Goal: Task Accomplishment & Management: Complete application form

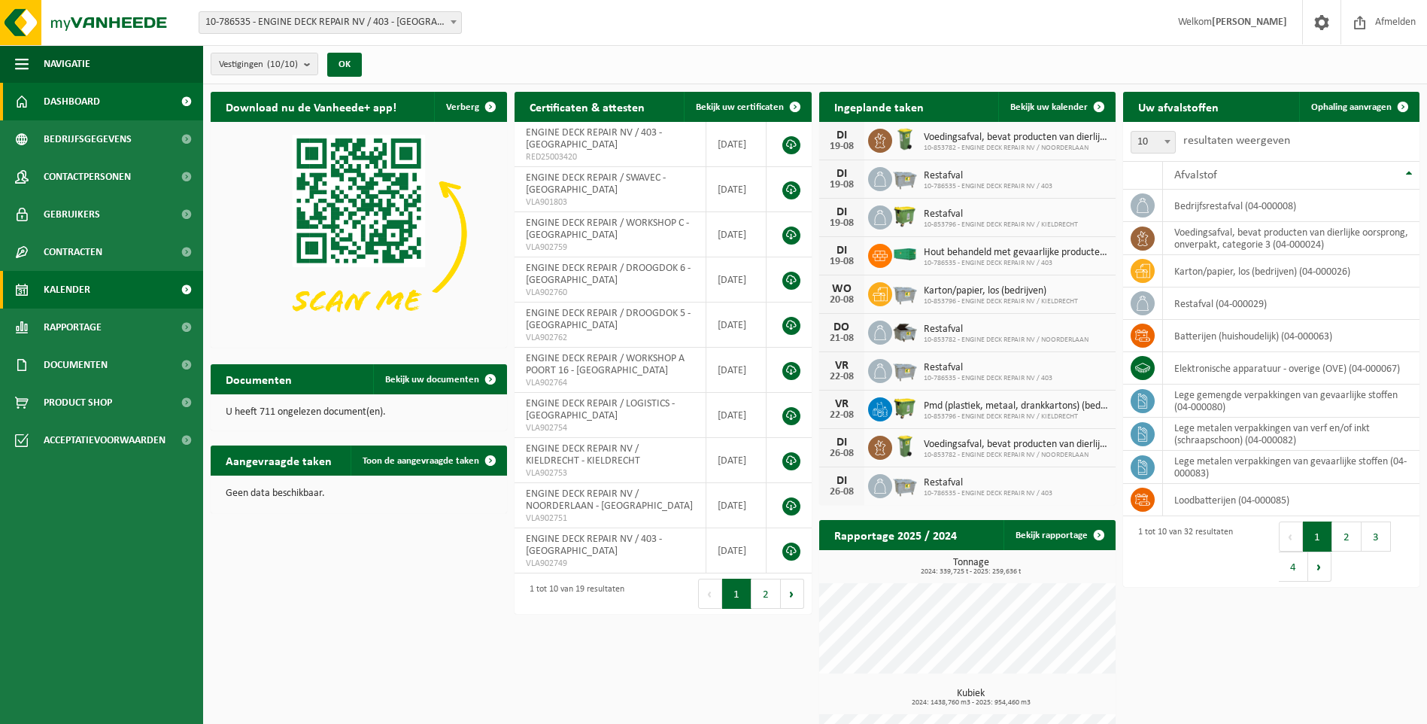
click at [75, 284] on span "Kalender" at bounding box center [67, 290] width 47 height 38
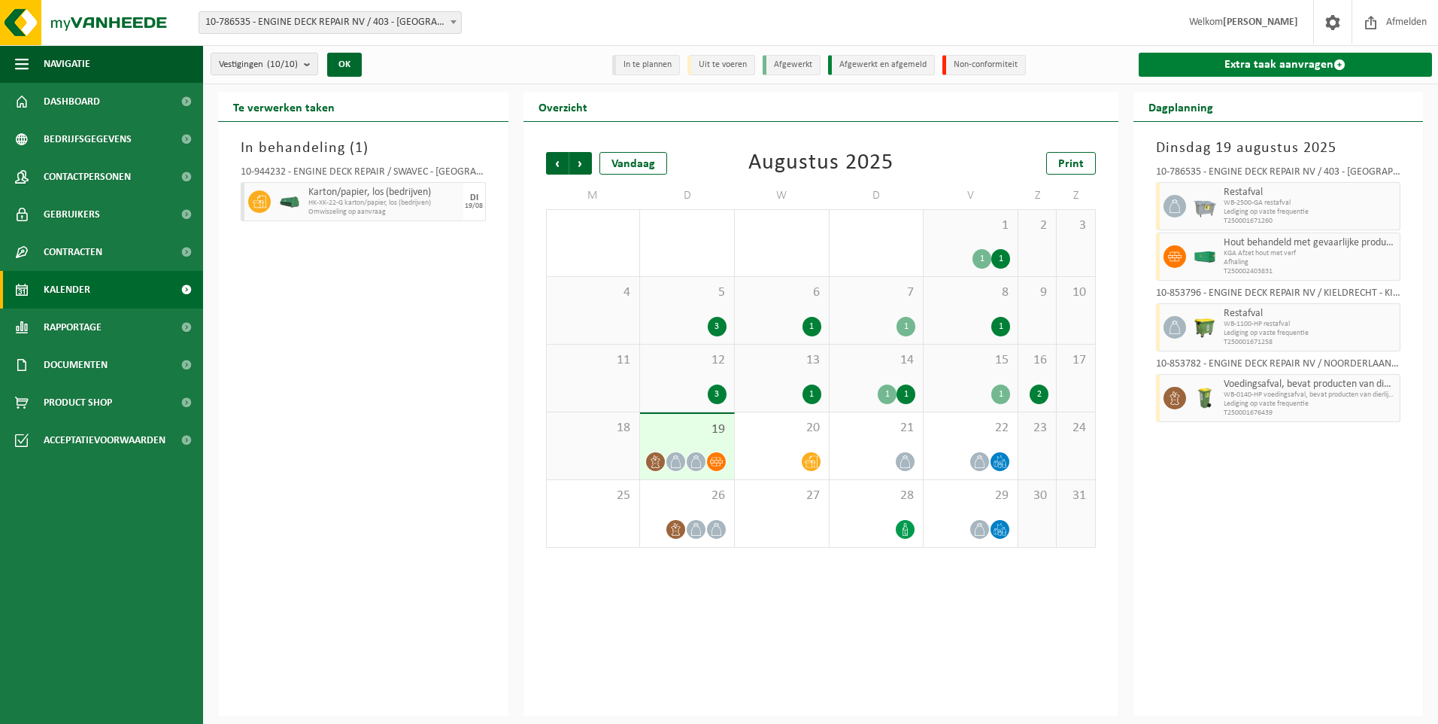
click at [1268, 62] on link "Extra taak aanvragen" at bounding box center [1286, 65] width 294 height 24
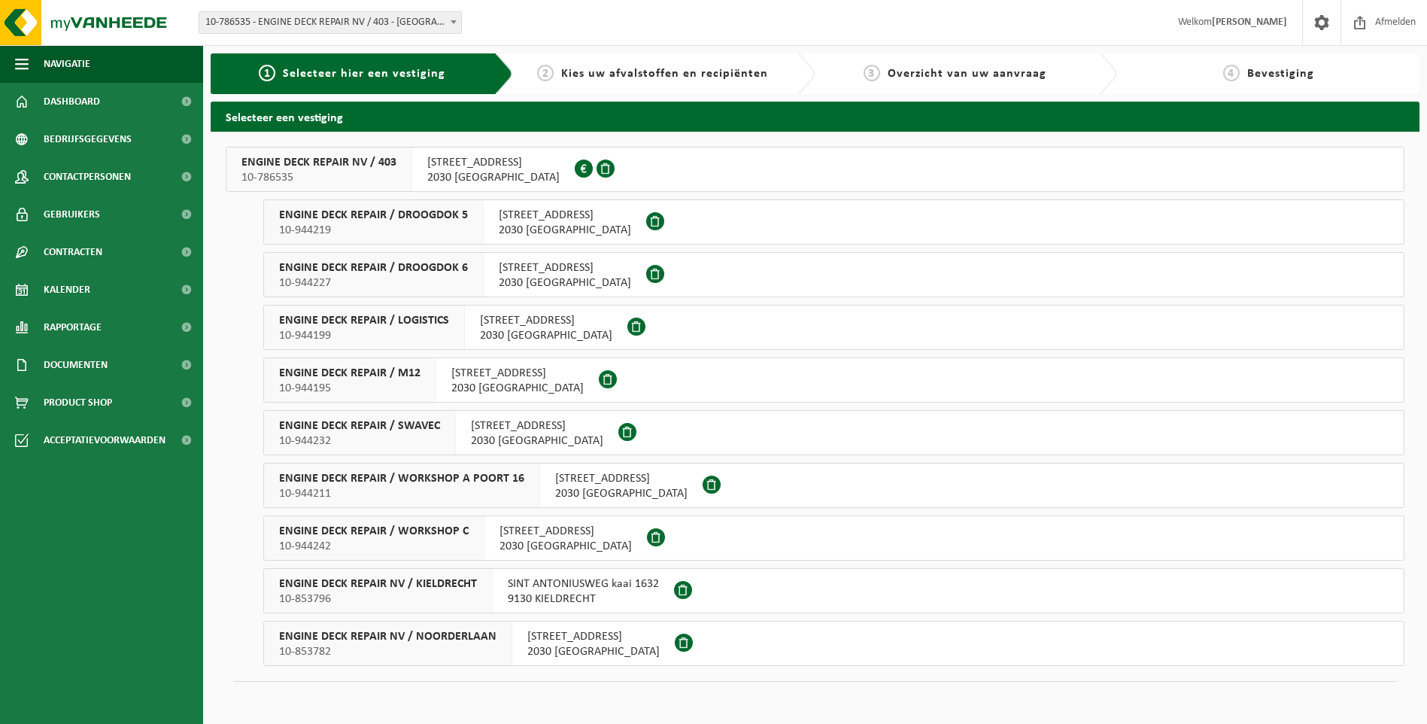
click at [472, 269] on div "ENGINE DECK REPAIR / DROOGDOK 6 10-944227" at bounding box center [374, 275] width 220 height 44
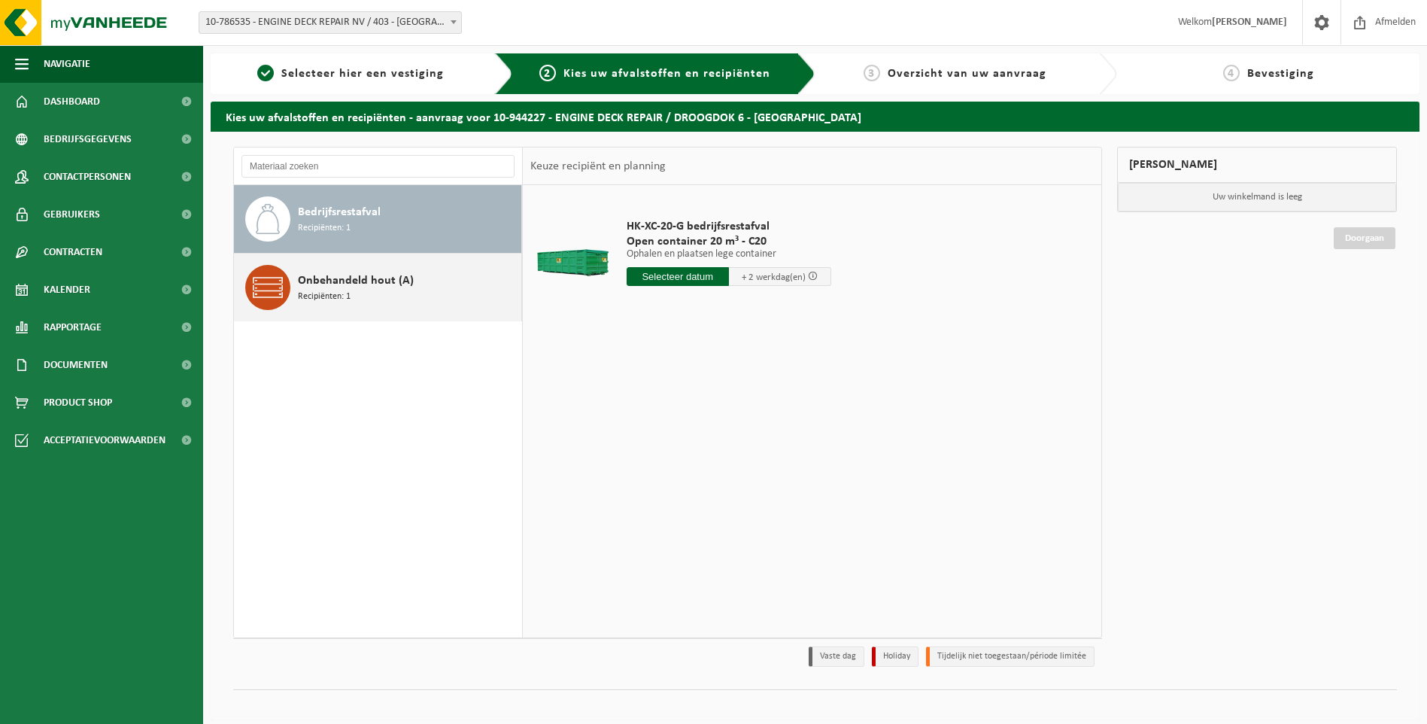
click at [370, 307] on div "Onbehandeld hout (A) Recipiënten: 1" at bounding box center [408, 287] width 220 height 45
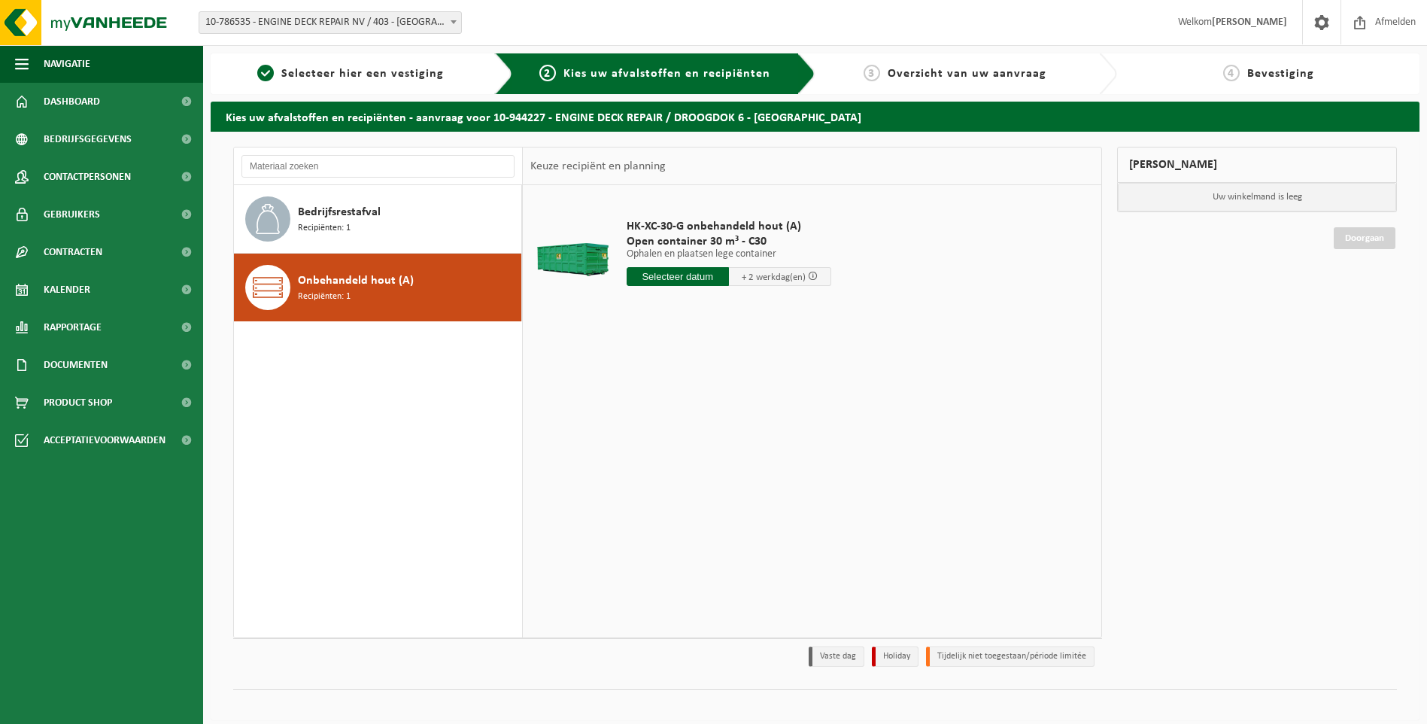
click at [698, 275] on input "text" at bounding box center [678, 276] width 102 height 19
click at [691, 437] on div "20" at bounding box center [693, 434] width 26 height 24
type input "Van 2025-08-20"
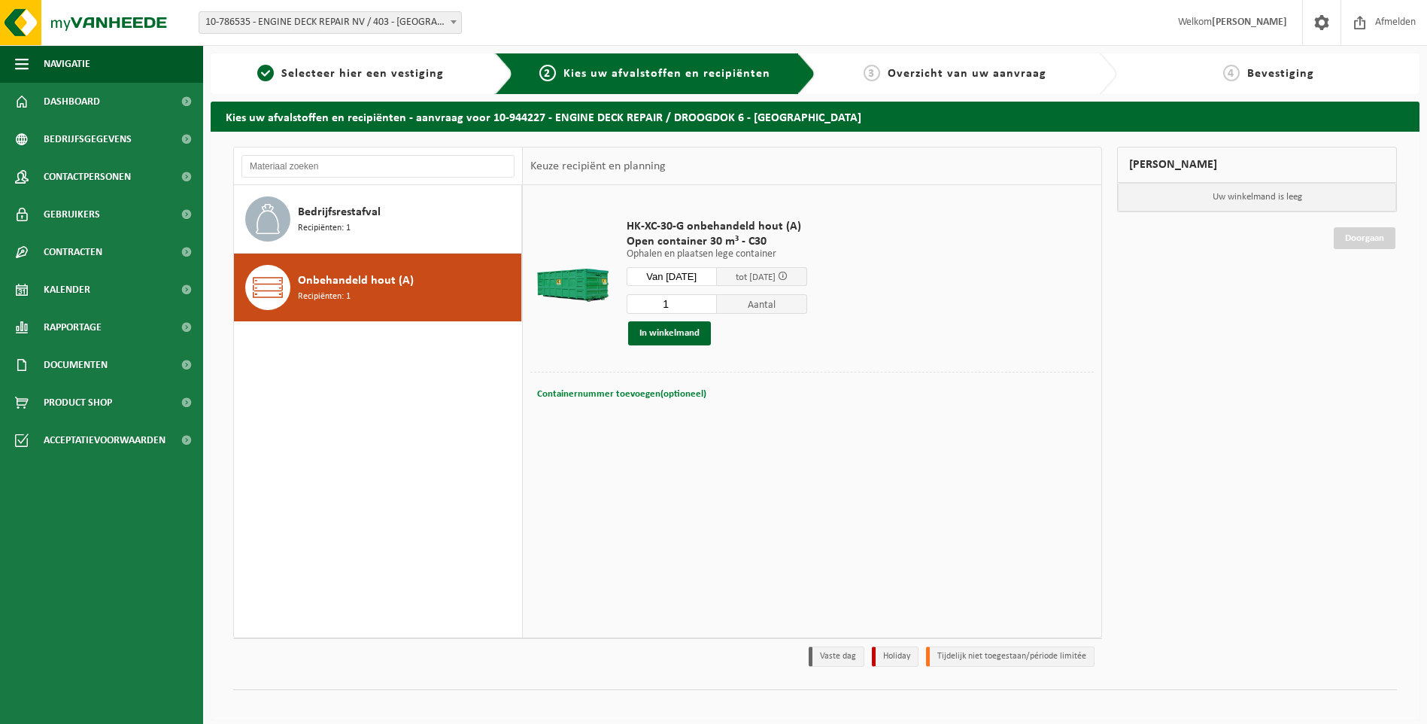
click at [615, 399] on button "Containernummer toevoegen(optioneel) Annuleren" at bounding box center [622, 394] width 172 height 21
type input "C30.014"
click at [692, 332] on button "In winkelmand" at bounding box center [669, 333] width 83 height 24
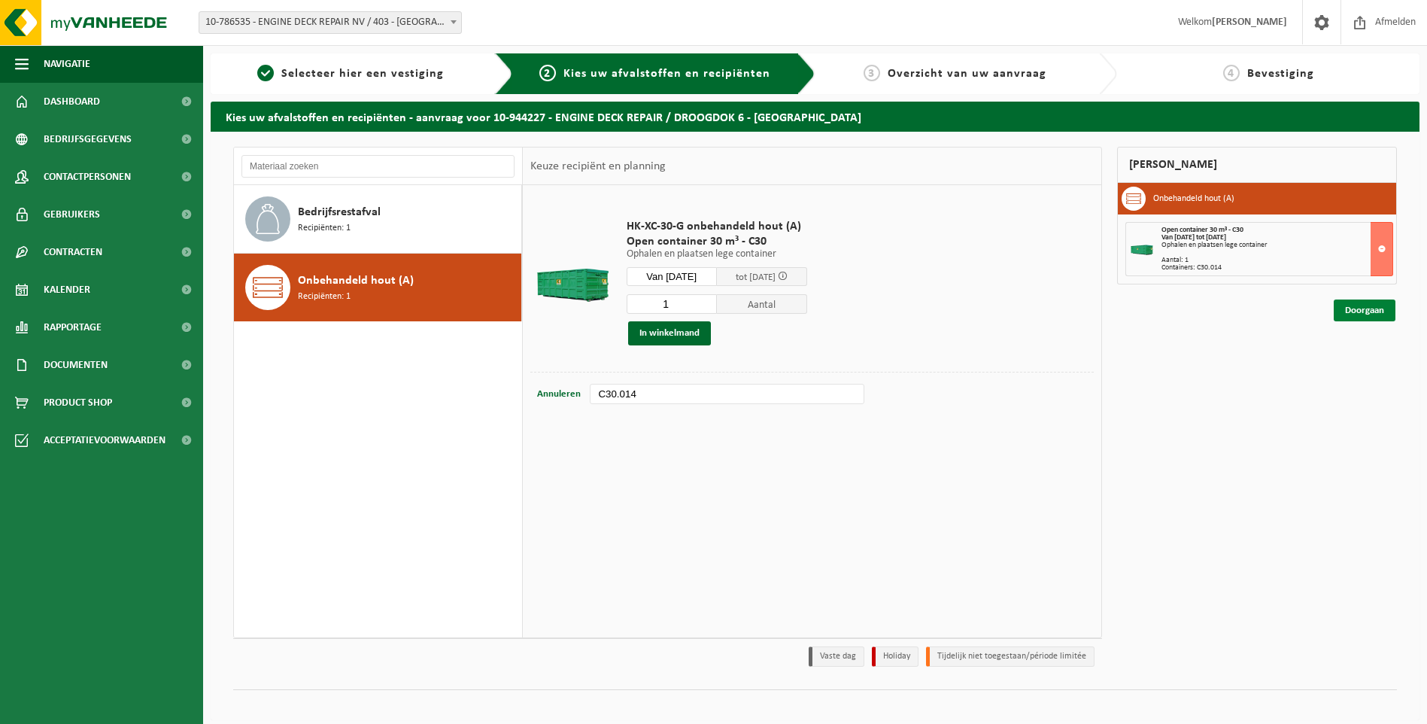
click at [1357, 306] on link "Doorgaan" at bounding box center [1365, 310] width 62 height 22
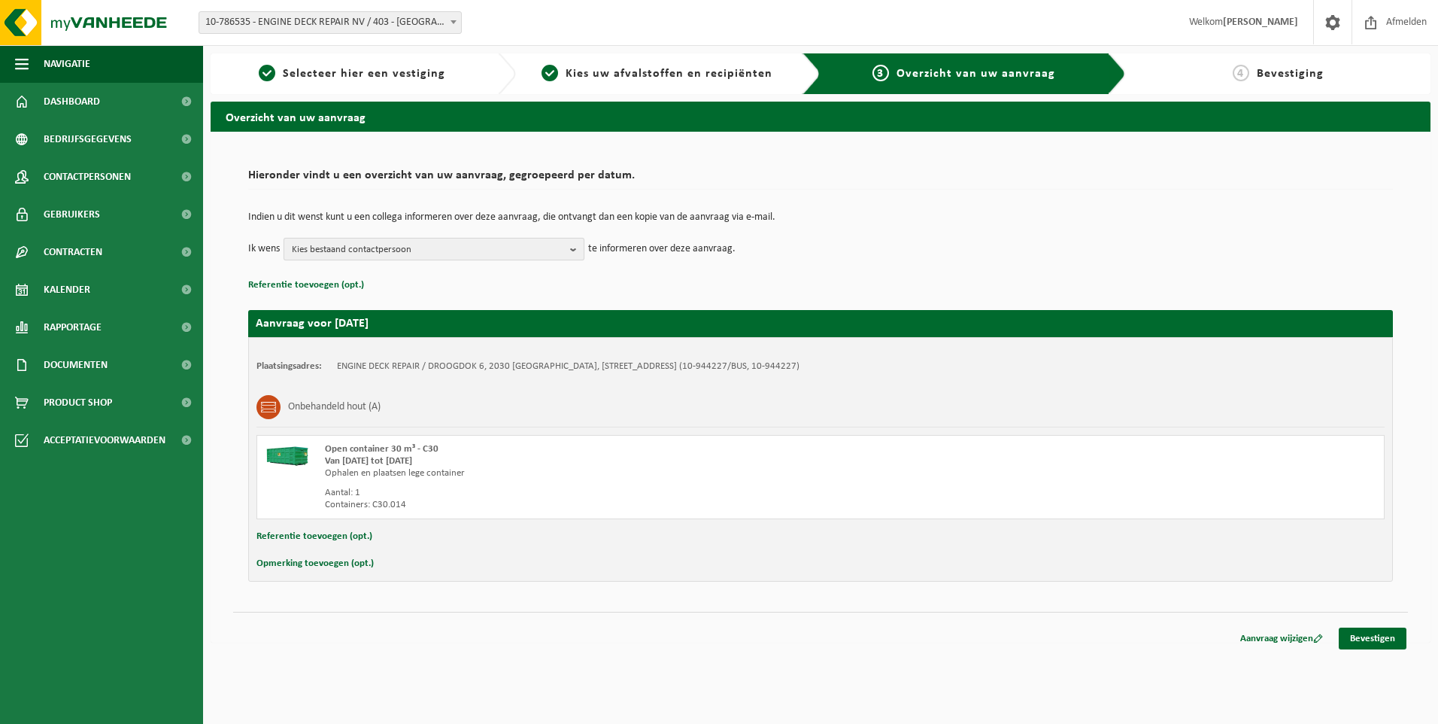
click at [434, 258] on span "Kies bestaand contactpersoon" at bounding box center [428, 249] width 272 height 23
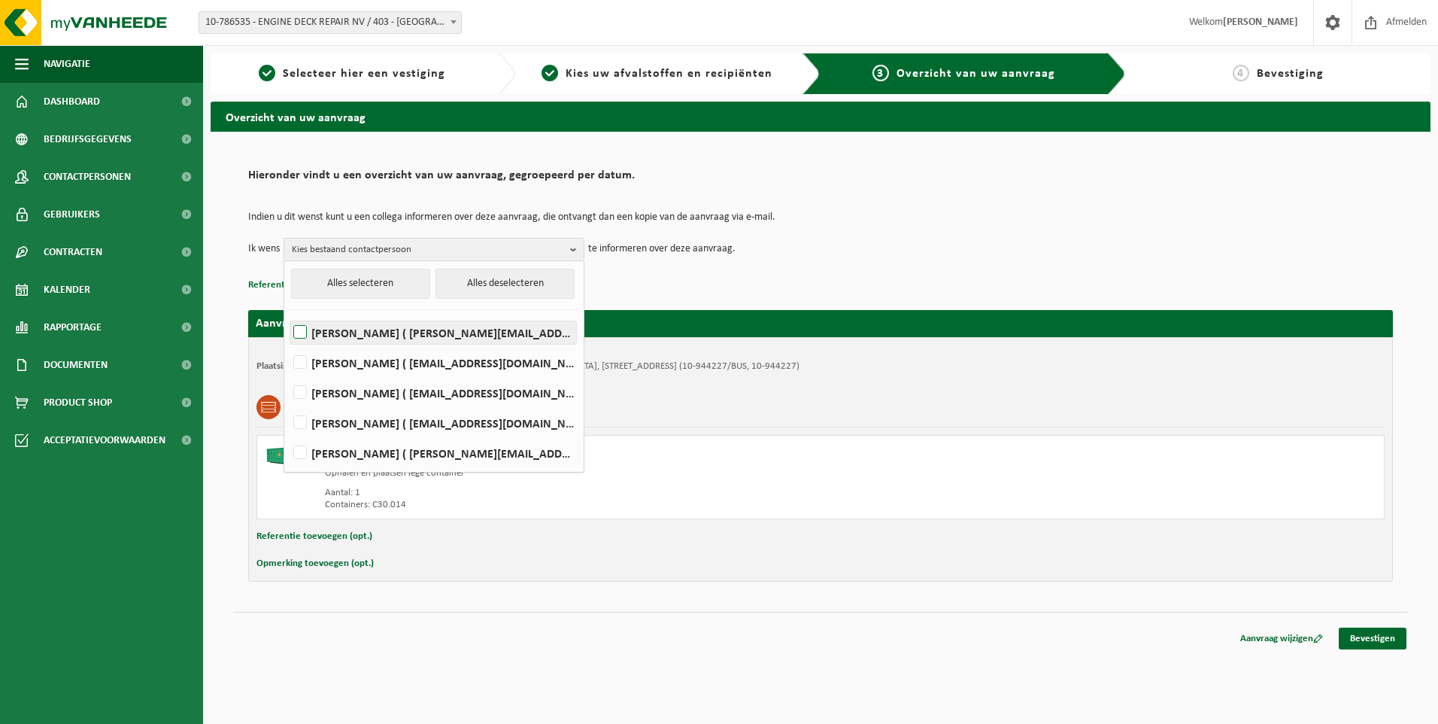
click at [361, 328] on label "Elizabeth Evans ( elizabeth.evans@edr-antwerp.eu )" at bounding box center [433, 332] width 286 height 23
click at [288, 314] on input "Elizabeth Evans ( elizabeth.evans@edr-antwerp.eu )" at bounding box center [287, 313] width 1 height 1
checkbox input "true"
click at [354, 360] on label "LIEVEN GILLIS ( lieven@consultes.be )" at bounding box center [433, 362] width 286 height 23
click at [288, 344] on input "LIEVEN GILLIS ( lieven@consultes.be )" at bounding box center [287, 343] width 1 height 1
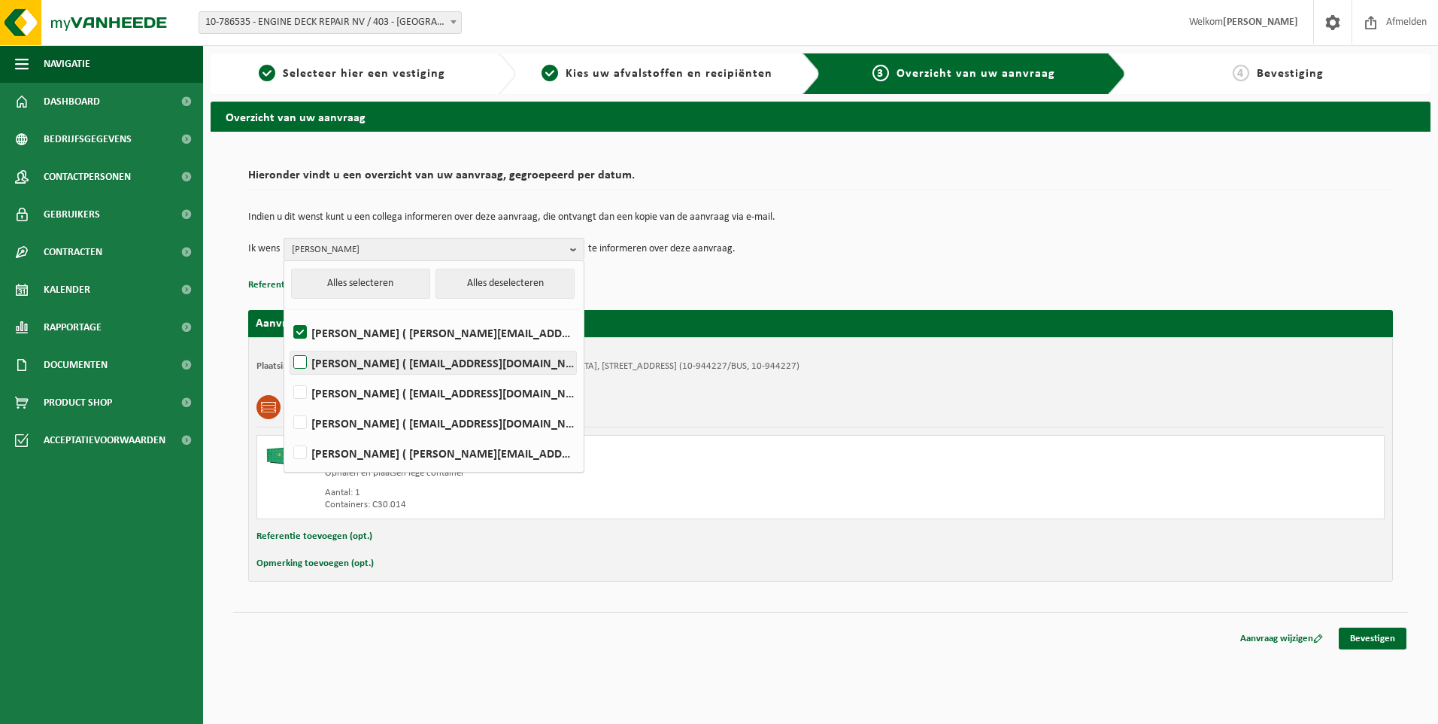
checkbox input "true"
click at [354, 396] on label "FRÉDÉRIC LYTENS ( flytens@edr-antwerp.eu )" at bounding box center [433, 392] width 286 height 23
click at [288, 374] on input "FRÉDÉRIC LYTENS ( flytens@edr-antwerp.eu )" at bounding box center [287, 373] width 1 height 1
checkbox input "true"
click at [916, 262] on div "Indien u dit wenst kunt u een collega informeren over deze aanvraag, die ontvan…" at bounding box center [820, 236] width 1145 height 78
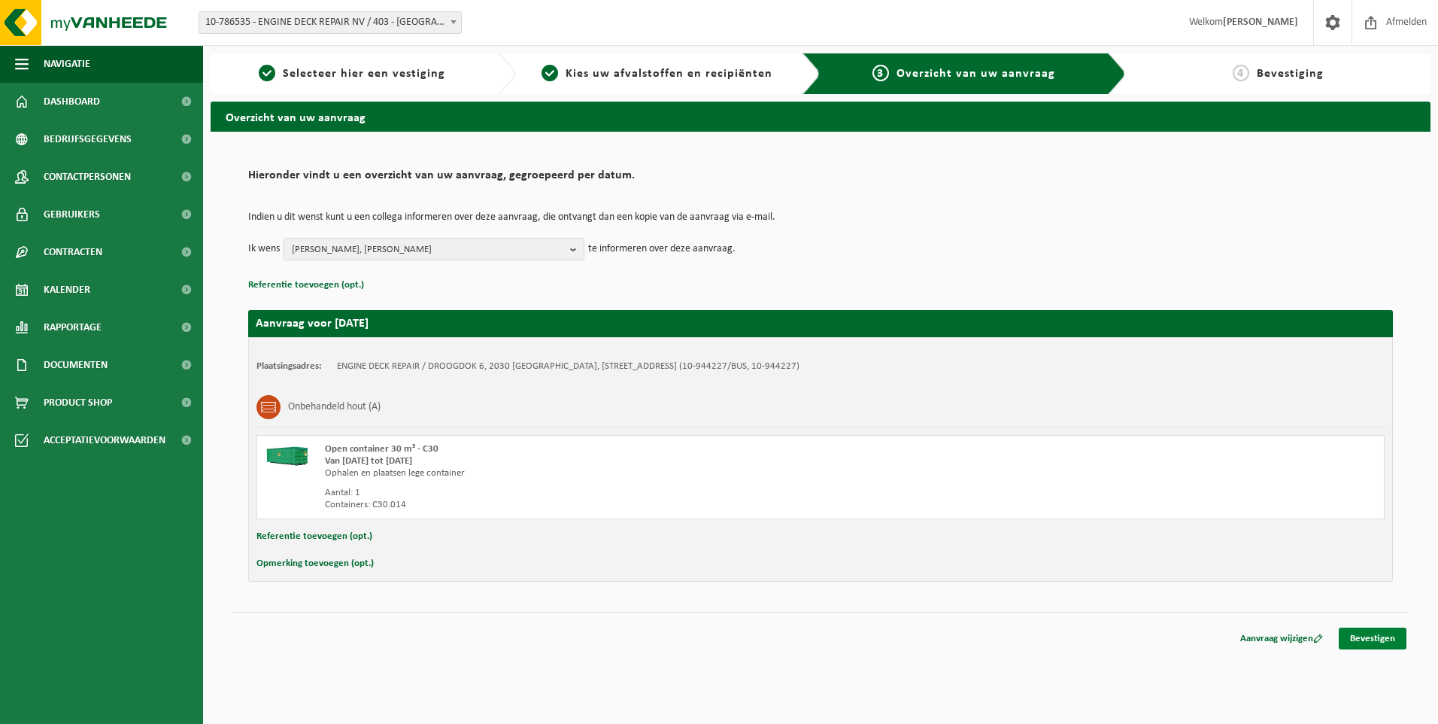
click at [1368, 642] on link "Bevestigen" at bounding box center [1373, 638] width 68 height 22
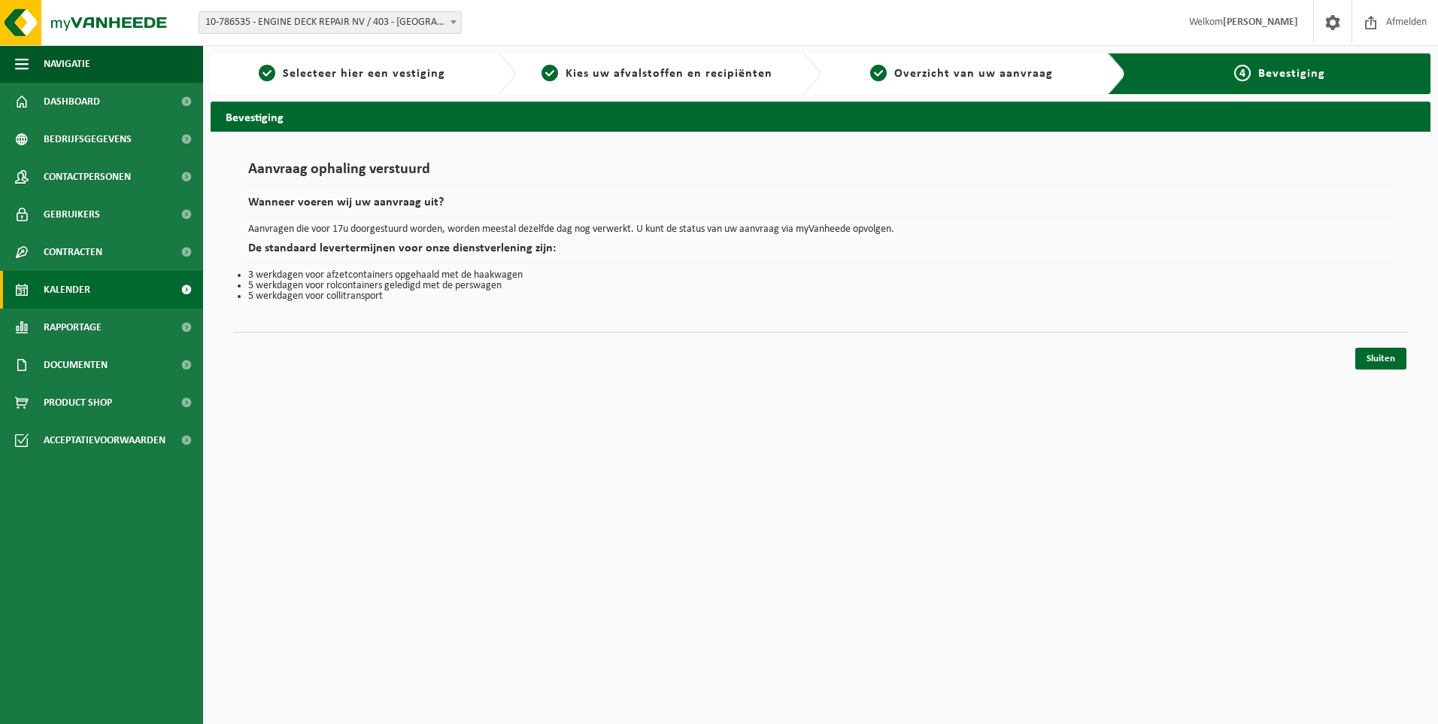
click at [89, 289] on span "Kalender" at bounding box center [67, 290] width 47 height 38
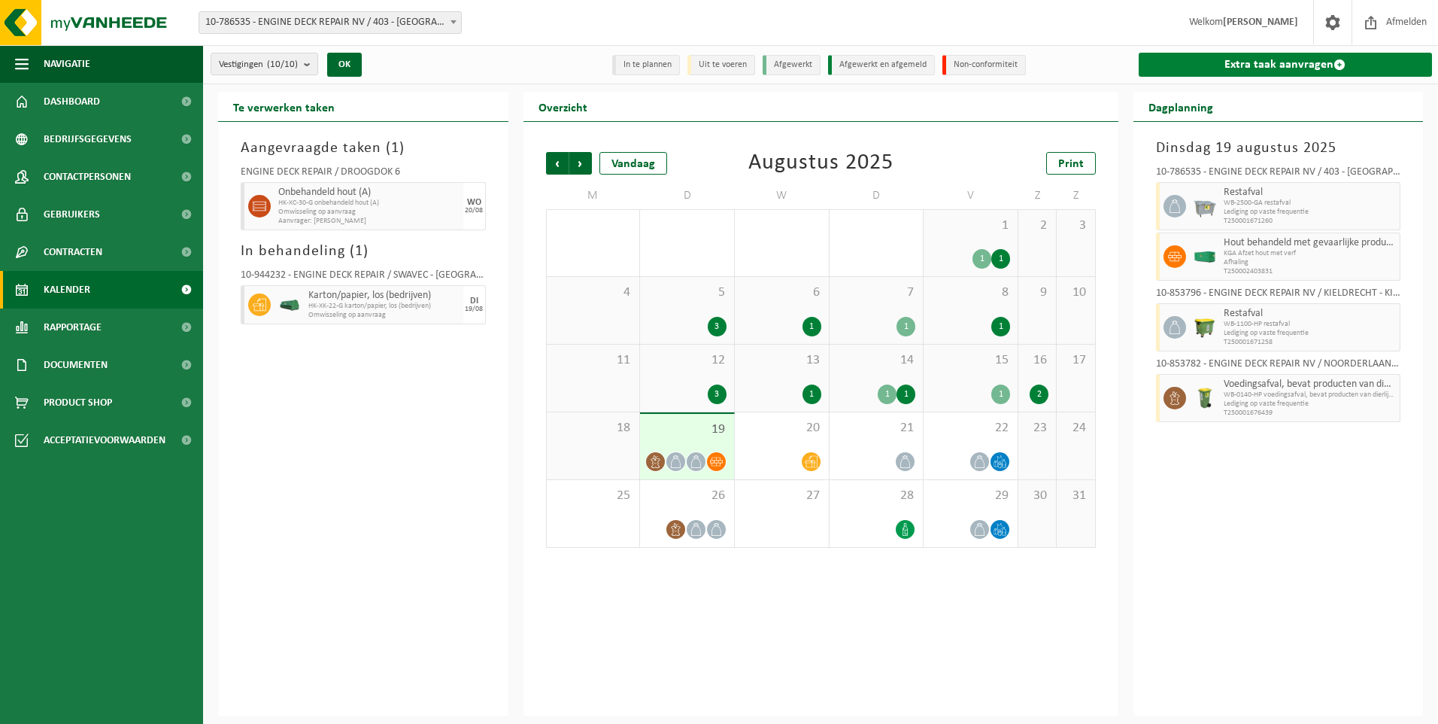
click at [1280, 66] on link "Extra taak aanvragen" at bounding box center [1286, 65] width 294 height 24
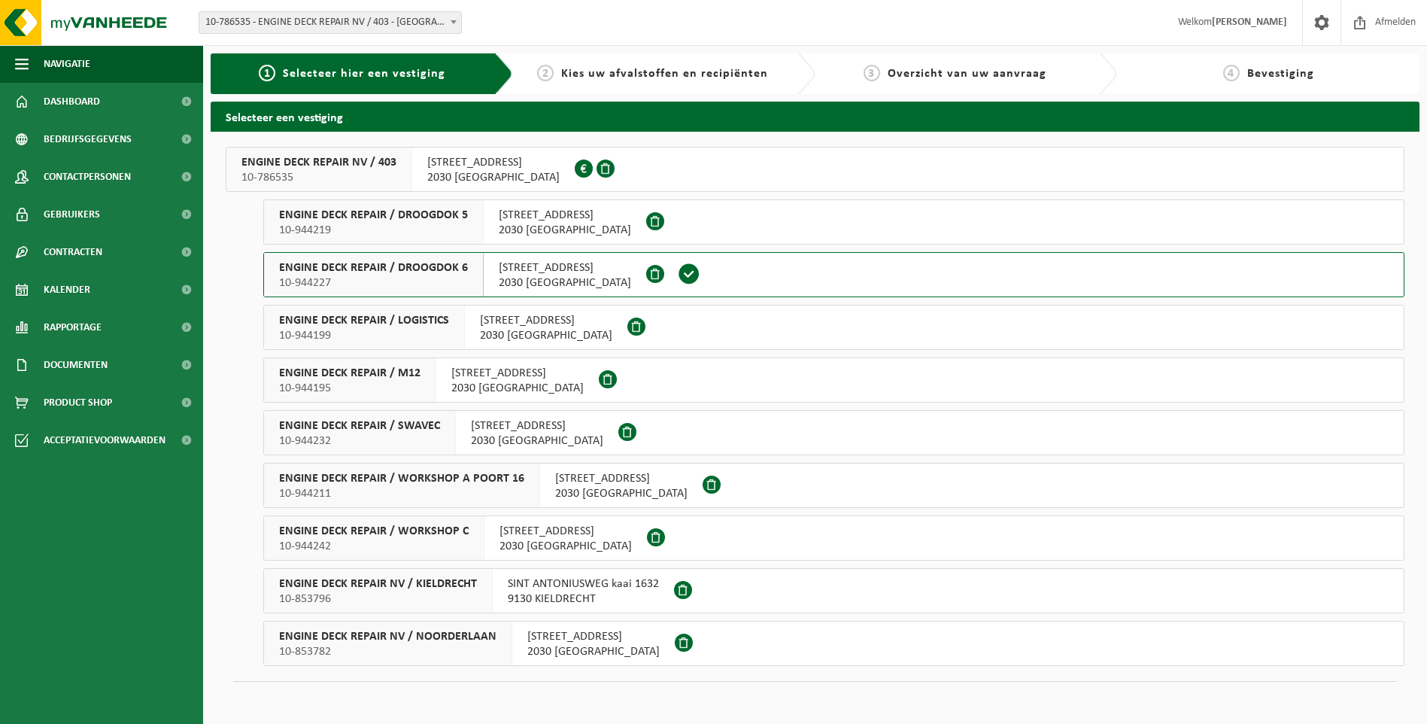
click at [439, 376] on div "INDUSTRIEWEG 11 haven 403 2030 ANTWERPEN" at bounding box center [517, 380] width 162 height 44
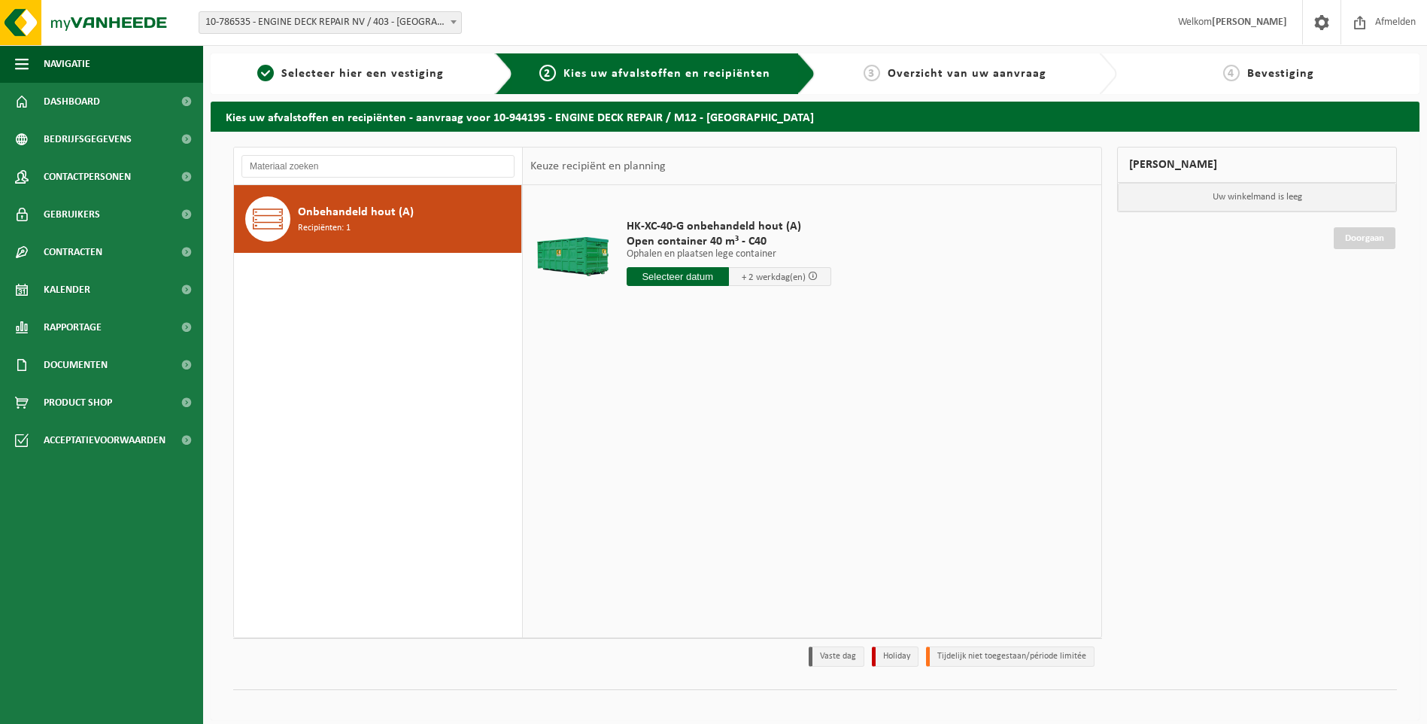
click at [706, 273] on input "text" at bounding box center [678, 276] width 102 height 19
click at [698, 430] on div "20" at bounding box center [693, 434] width 26 height 24
type input "Van 2025-08-20"
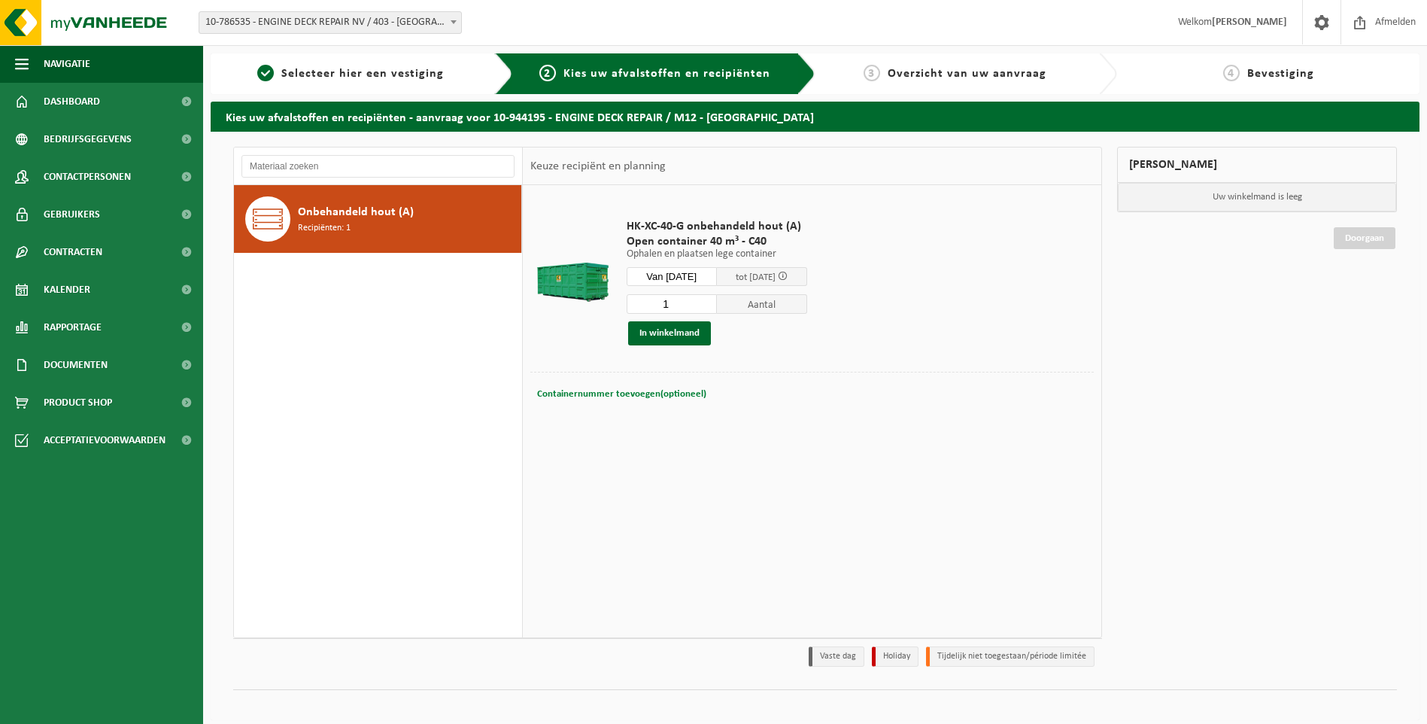
click at [619, 389] on span "Containernummer toevoegen(optioneel)" at bounding box center [621, 394] width 169 height 10
type input "C40.1747"
click at [666, 336] on button "In winkelmand" at bounding box center [669, 333] width 83 height 24
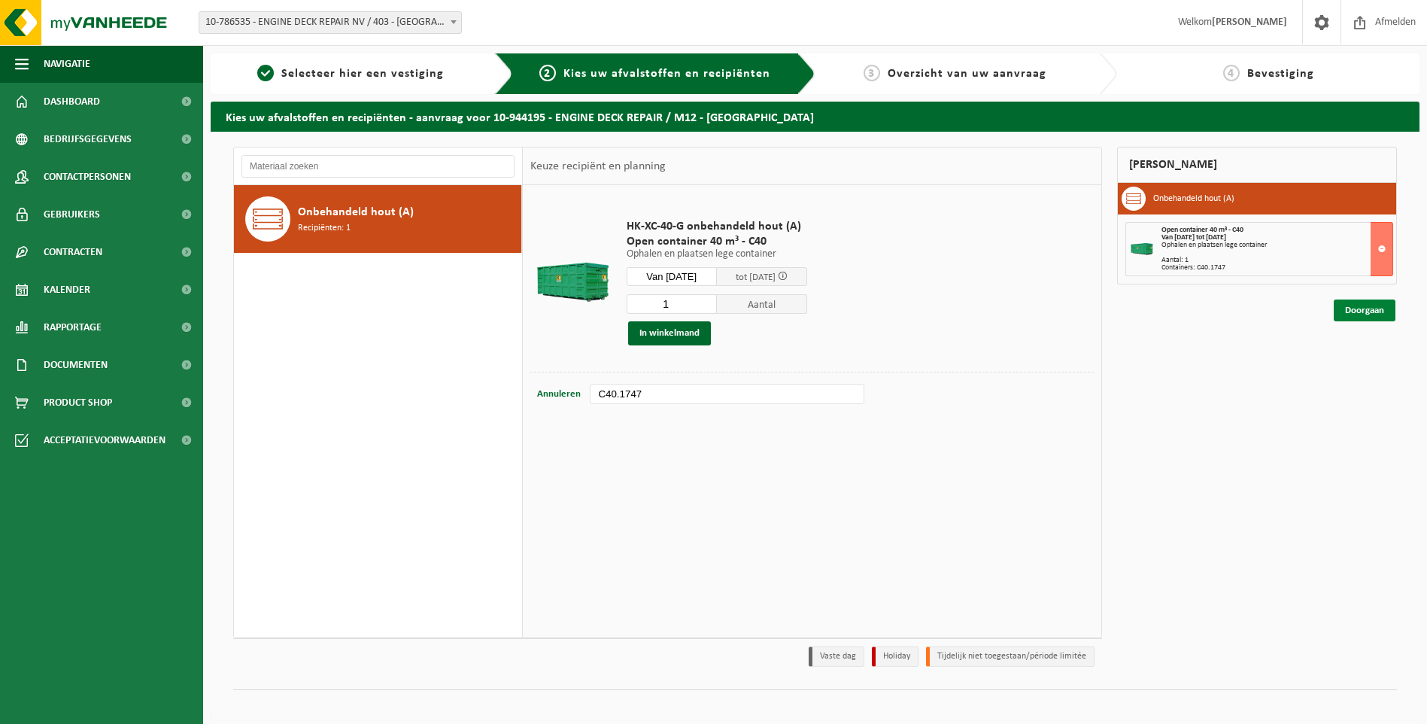
click at [1364, 311] on link "Doorgaan" at bounding box center [1365, 310] width 62 height 22
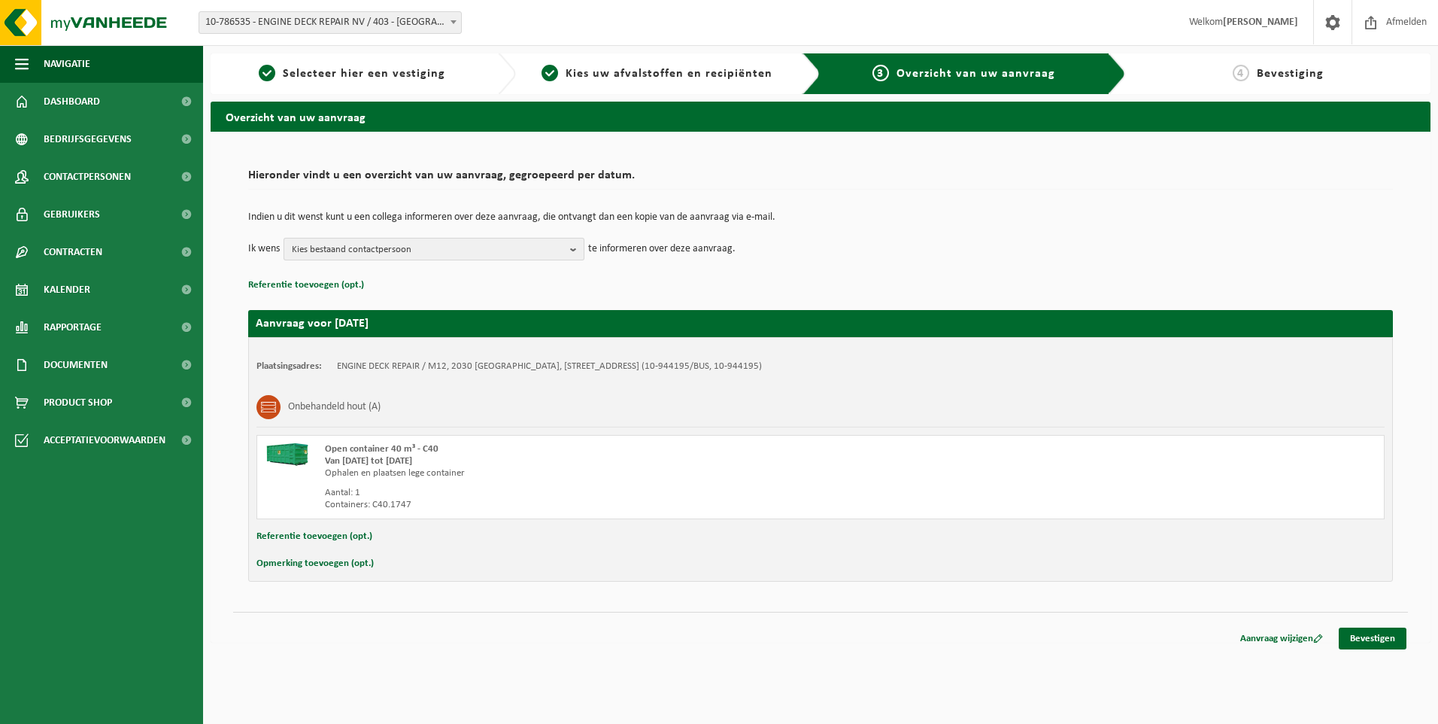
click at [378, 244] on span "Kies bestaand contactpersoon" at bounding box center [428, 249] width 272 height 23
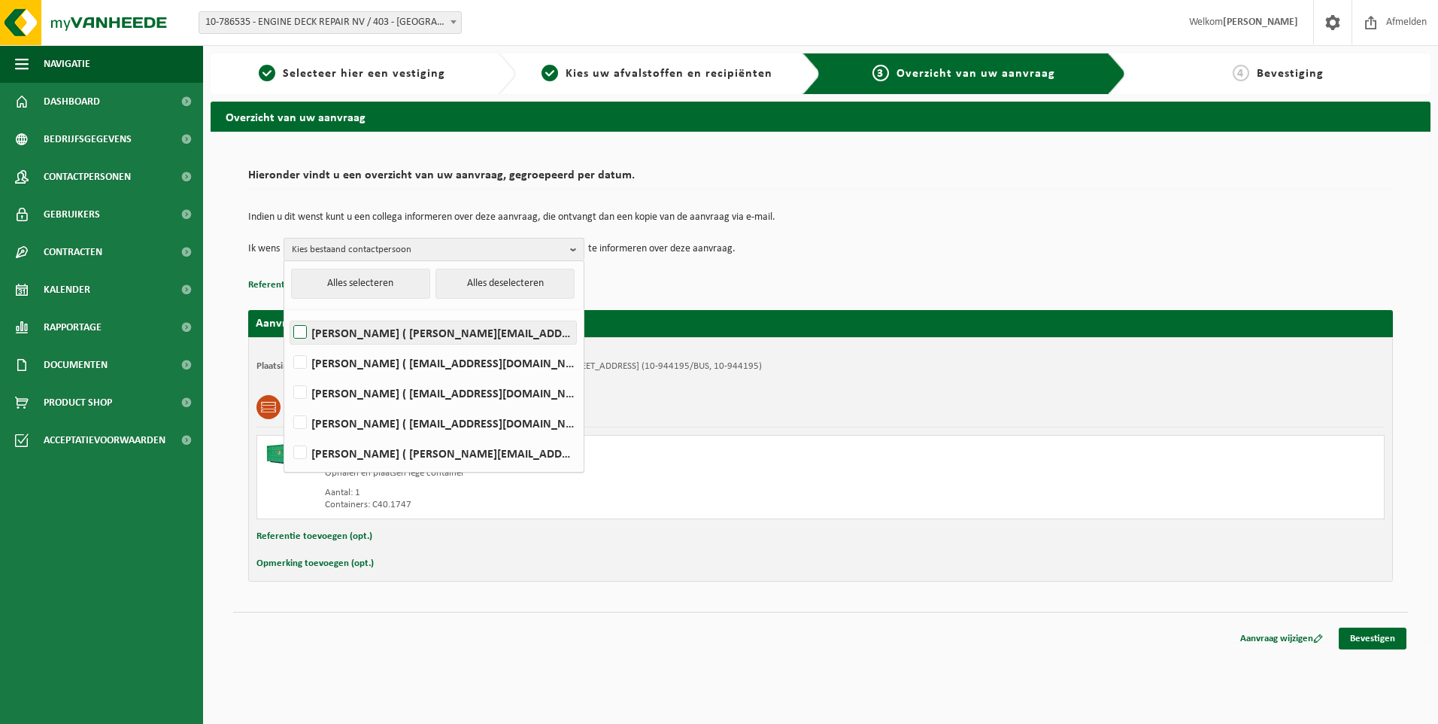
click at [339, 327] on label "Elizabeth Evans ( elizabeth.evans@edr-antwerp.eu )" at bounding box center [433, 332] width 286 height 23
click at [288, 314] on input "Elizabeth Evans ( elizabeth.evans@edr-antwerp.eu )" at bounding box center [287, 313] width 1 height 1
checkbox input "true"
click at [347, 359] on label "LIEVEN GILLIS ( lieven@consultes.be )" at bounding box center [433, 362] width 286 height 23
click at [288, 344] on input "LIEVEN GILLIS ( lieven@consultes.be )" at bounding box center [287, 343] width 1 height 1
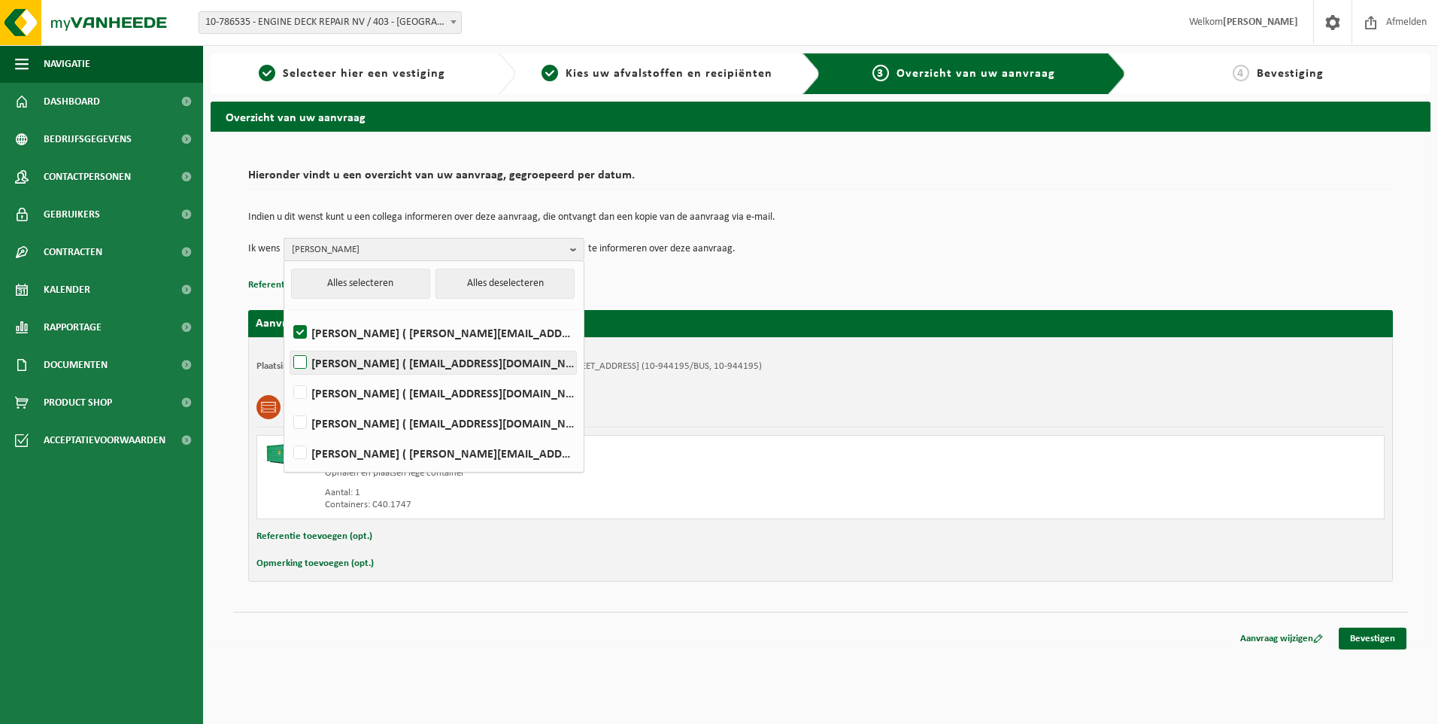
checkbox input "true"
click at [347, 381] on label "FRÉDÉRIC LYTENS ( flytens@edr-antwerp.eu )" at bounding box center [433, 392] width 286 height 23
click at [288, 374] on input "FRÉDÉRIC LYTENS ( flytens@edr-antwerp.eu )" at bounding box center [287, 373] width 1 height 1
checkbox input "true"
click at [849, 293] on p "Referentie toevoegen (opt.)" at bounding box center [820, 285] width 1145 height 20
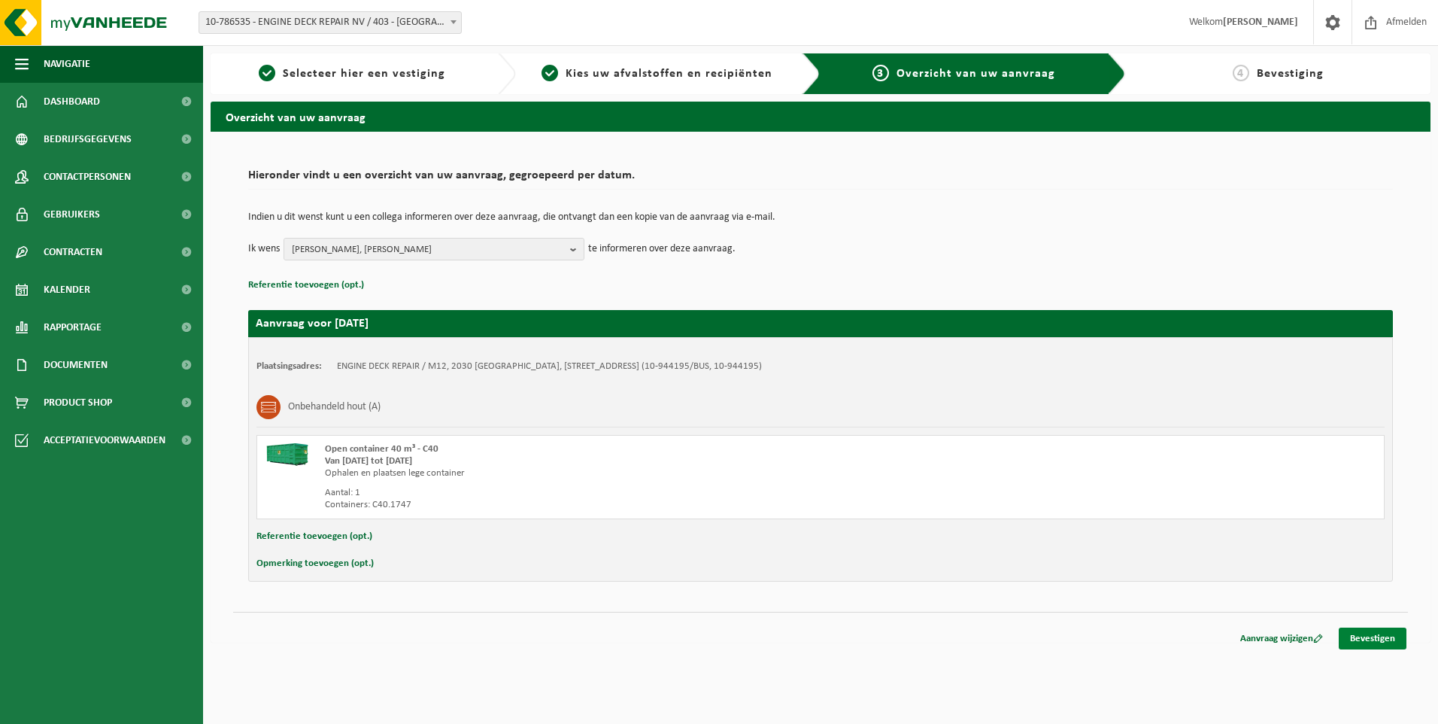
click at [1374, 636] on link "Bevestigen" at bounding box center [1373, 638] width 68 height 22
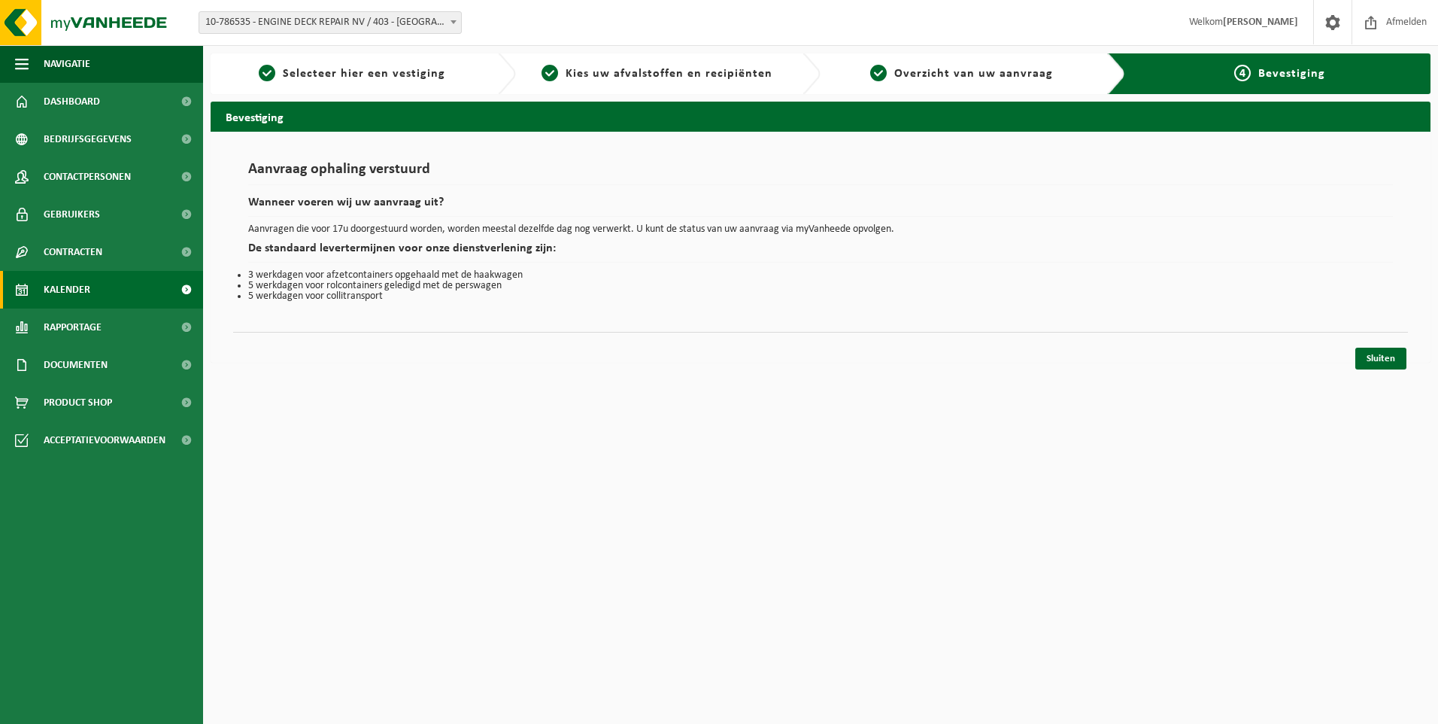
click at [99, 288] on link "Kalender" at bounding box center [101, 290] width 203 height 38
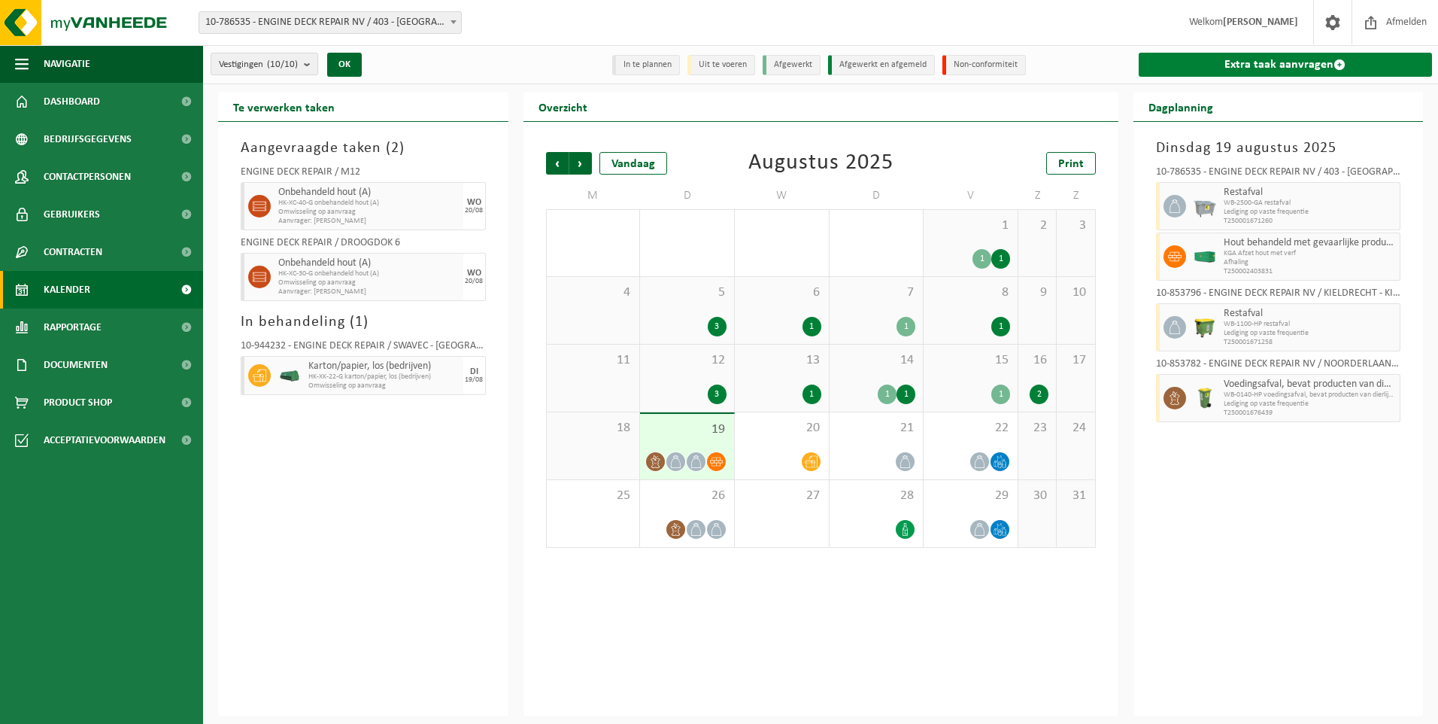
click at [1268, 66] on link "Extra taak aanvragen" at bounding box center [1286, 65] width 294 height 24
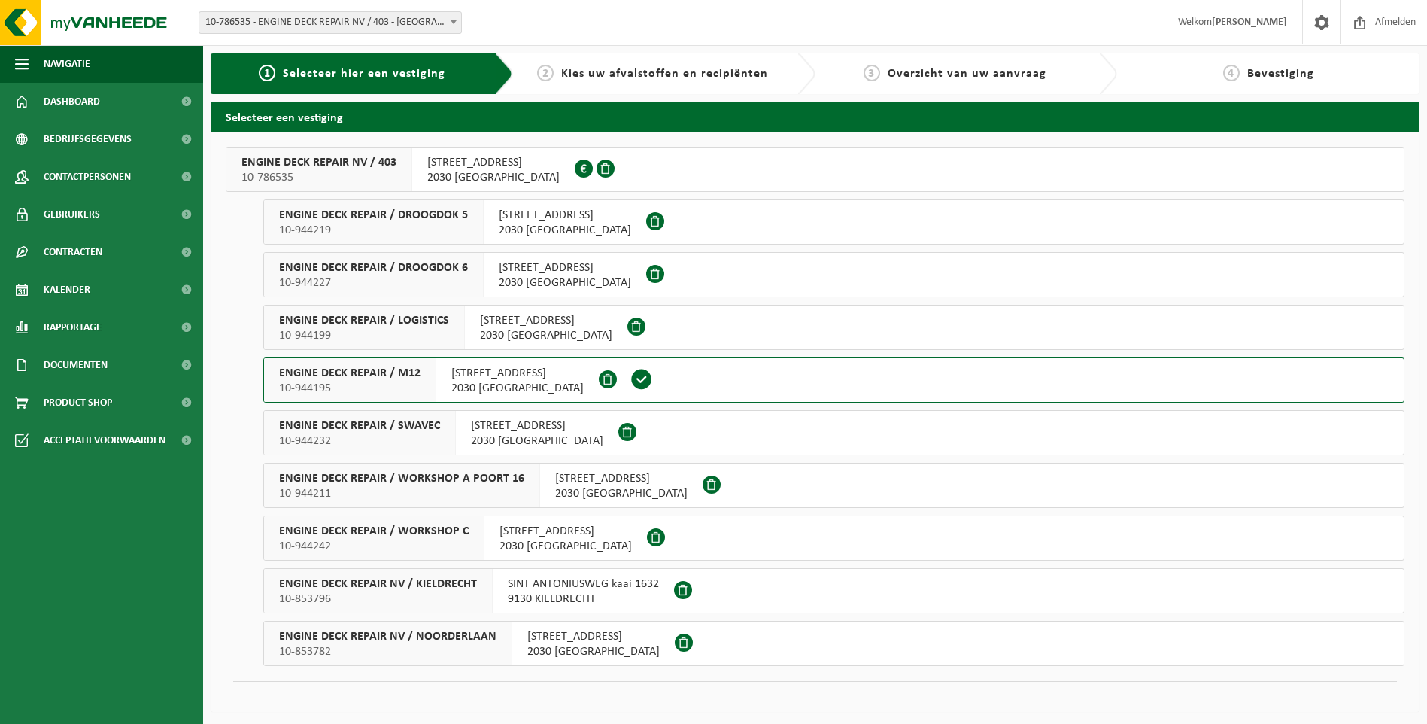
click at [408, 311] on div "ENGINE DECK REPAIR / LOGISTICS 10-944199" at bounding box center [364, 327] width 201 height 44
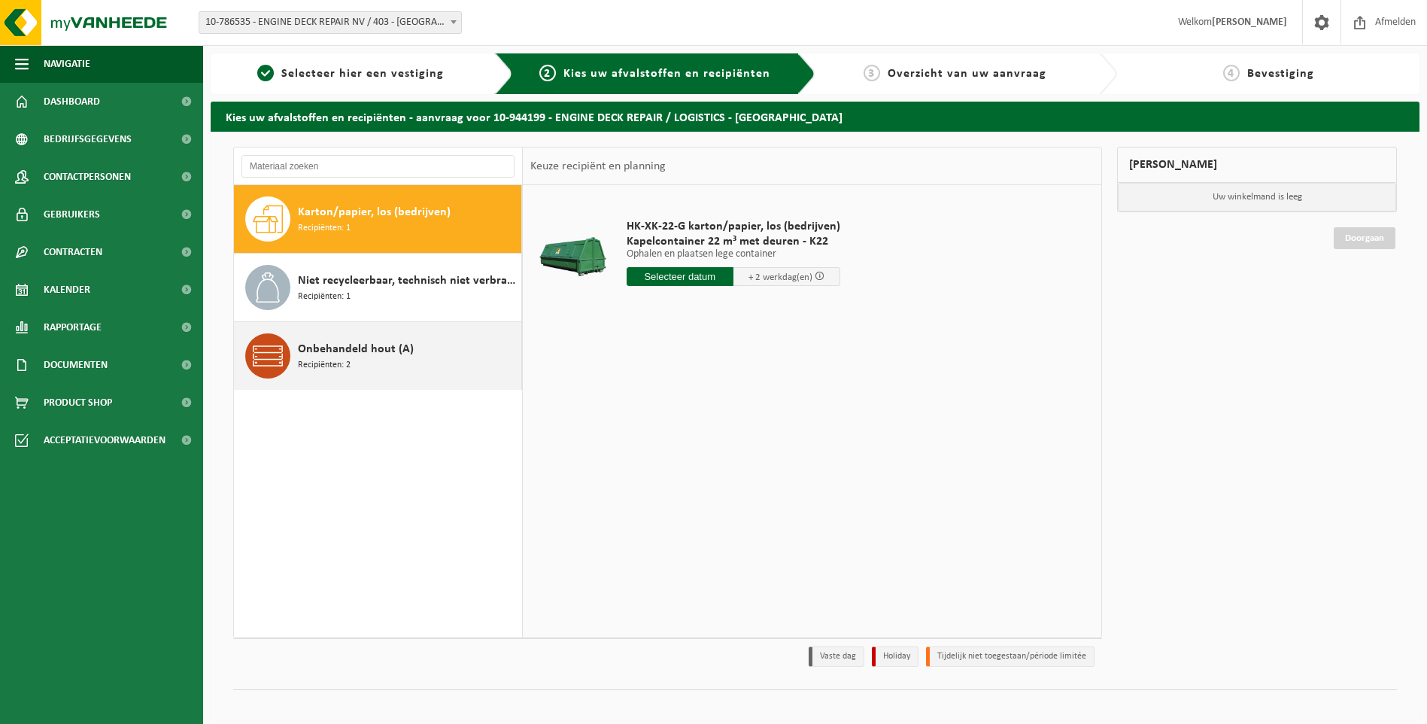
click at [362, 366] on div "Onbehandeld hout (A) Recipiënten: 2" at bounding box center [408, 355] width 220 height 45
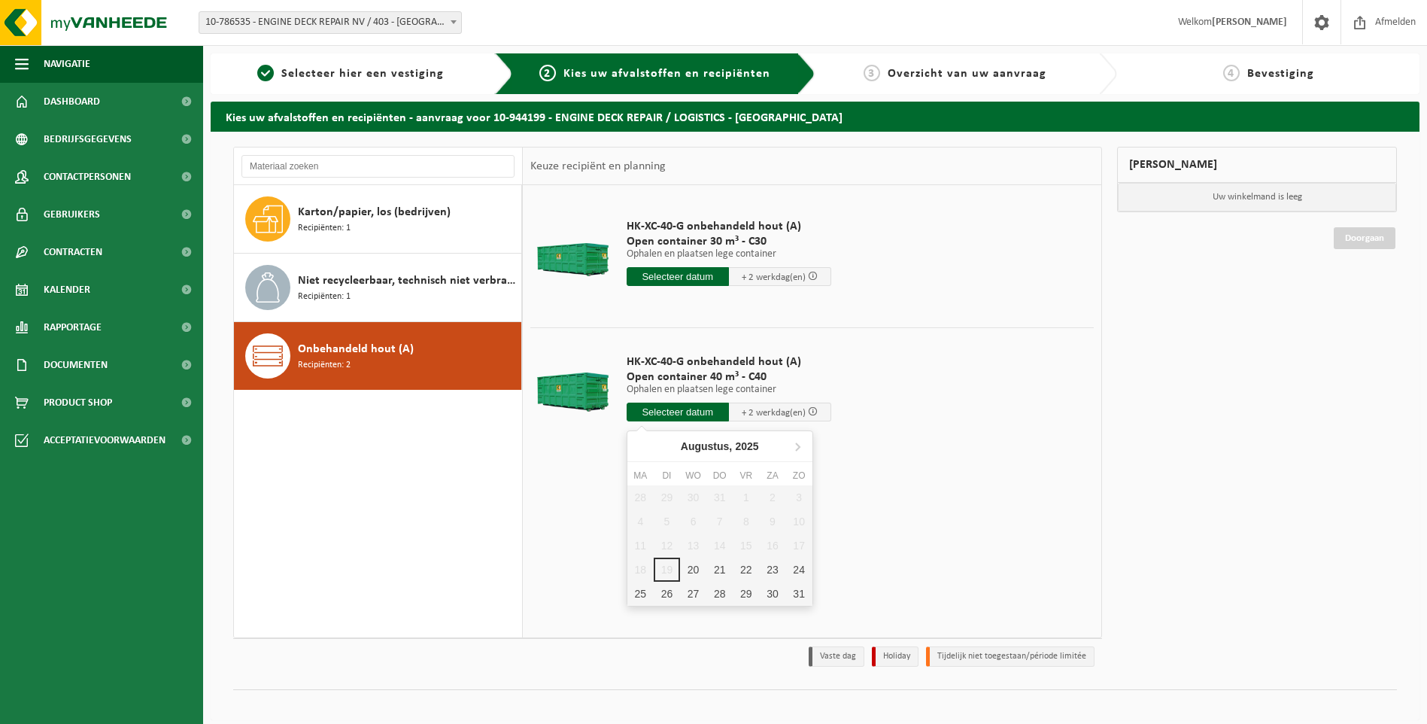
click at [700, 410] on input "text" at bounding box center [678, 411] width 102 height 19
click at [694, 562] on div "20" at bounding box center [693, 569] width 26 height 24
type input "Van 2025-08-20"
type input "2025-08-20"
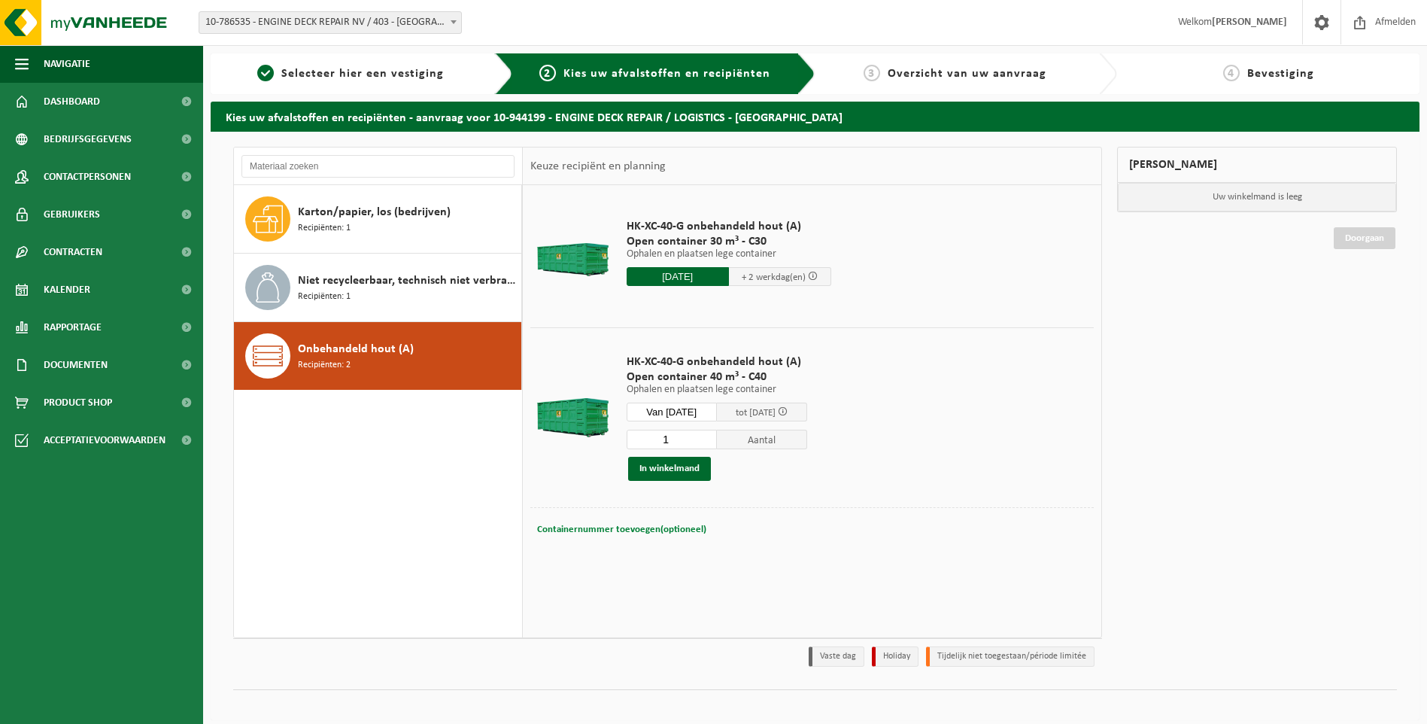
click at [642, 534] on button "Containernummer toevoegen(optioneel) Annuleren" at bounding box center [622, 529] width 172 height 21
type input "C40.581"
click at [670, 471] on button "In winkelmand" at bounding box center [669, 469] width 83 height 24
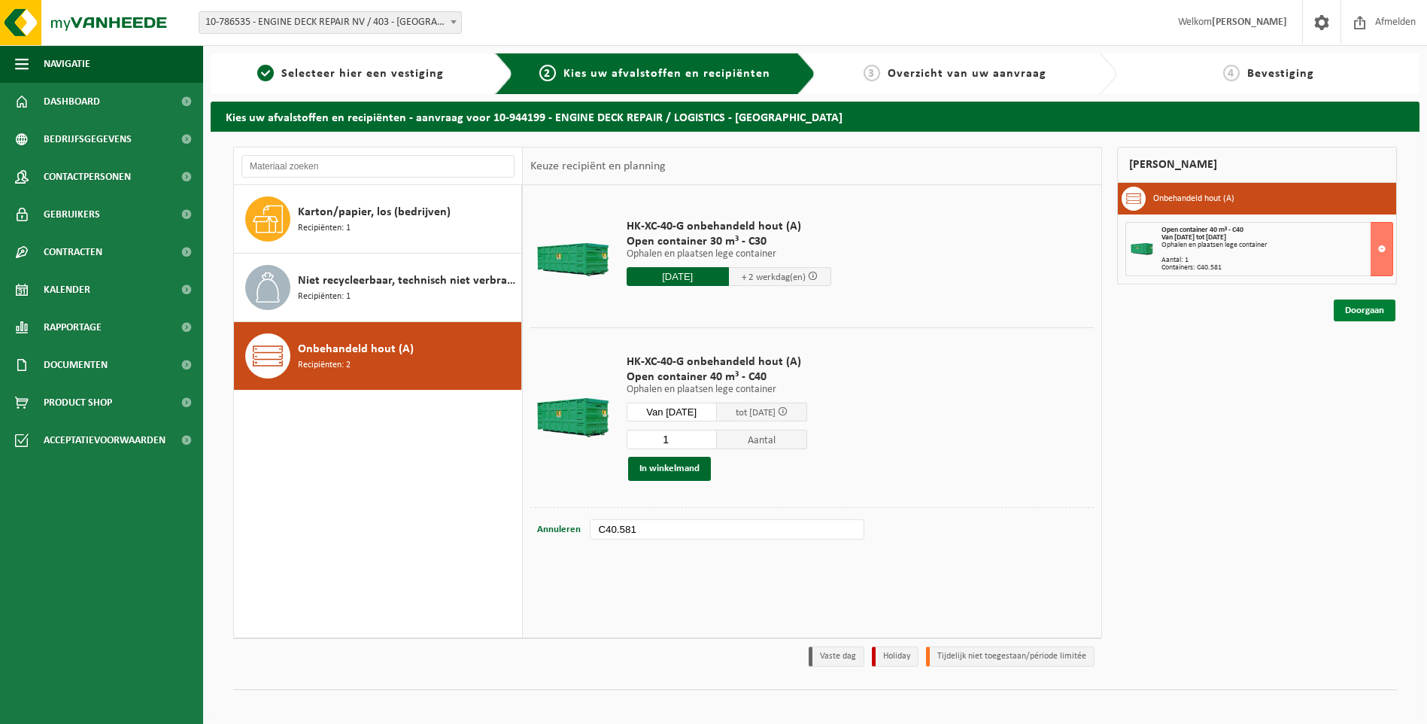
click at [1379, 312] on link "Doorgaan" at bounding box center [1365, 310] width 62 height 22
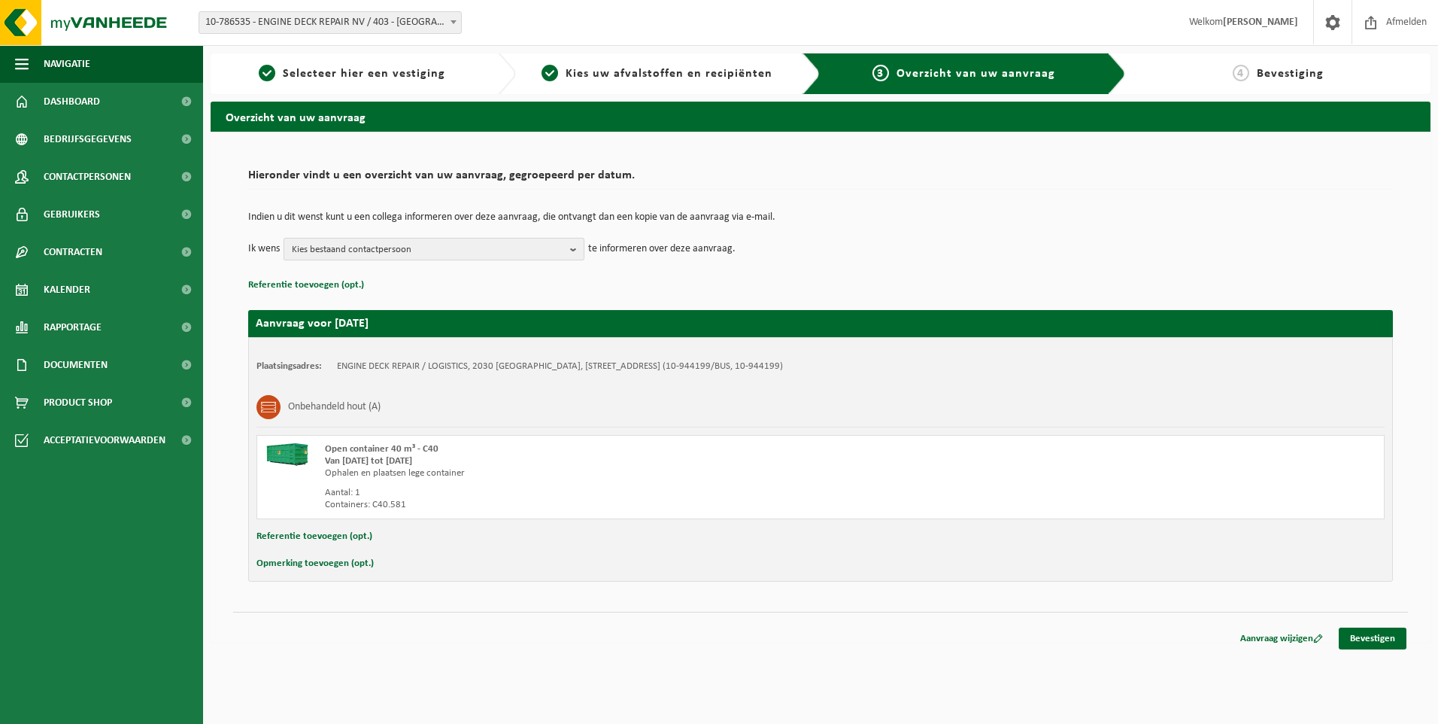
click at [432, 248] on span "Kies bestaand contactpersoon" at bounding box center [428, 249] width 272 height 23
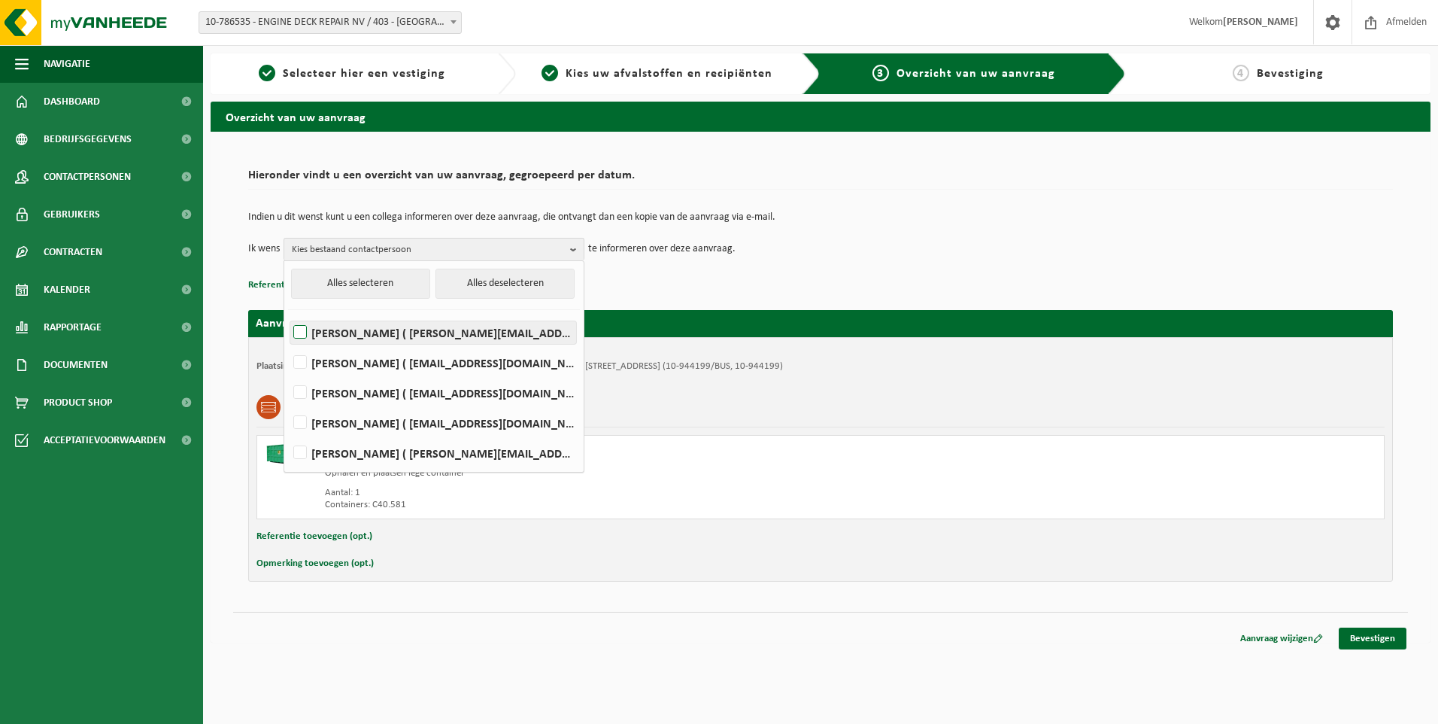
click at [366, 331] on label "Elizabeth Evans ( elizabeth.evans@edr-antwerp.eu )" at bounding box center [433, 332] width 286 height 23
click at [288, 314] on input "Elizabeth Evans ( elizabeth.evans@edr-antwerp.eu )" at bounding box center [287, 313] width 1 height 1
checkbox input "true"
click at [355, 363] on label "LIEVEN GILLIS ( lieven@consultes.be )" at bounding box center [433, 362] width 286 height 23
click at [288, 344] on input "LIEVEN GILLIS ( lieven@consultes.be )" at bounding box center [287, 343] width 1 height 1
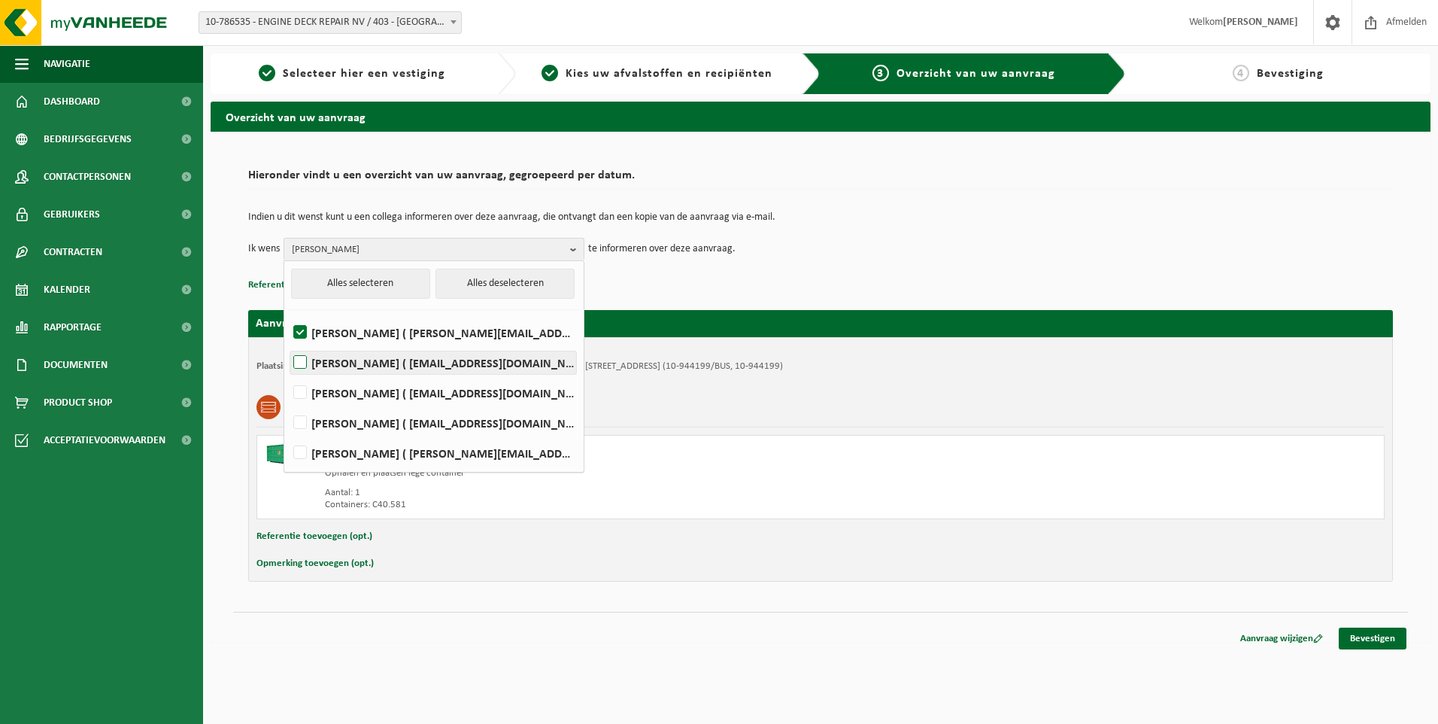
checkbox input "true"
click at [359, 387] on label "FRÉDÉRIC LYTENS ( flytens@edr-antwerp.eu )" at bounding box center [433, 392] width 286 height 23
click at [288, 374] on input "FRÉDÉRIC LYTENS ( flytens@edr-antwerp.eu )" at bounding box center [287, 373] width 1 height 1
checkbox input "true"
drag, startPoint x: 913, startPoint y: 317, endPoint x: 922, endPoint y: 282, distance: 36.0
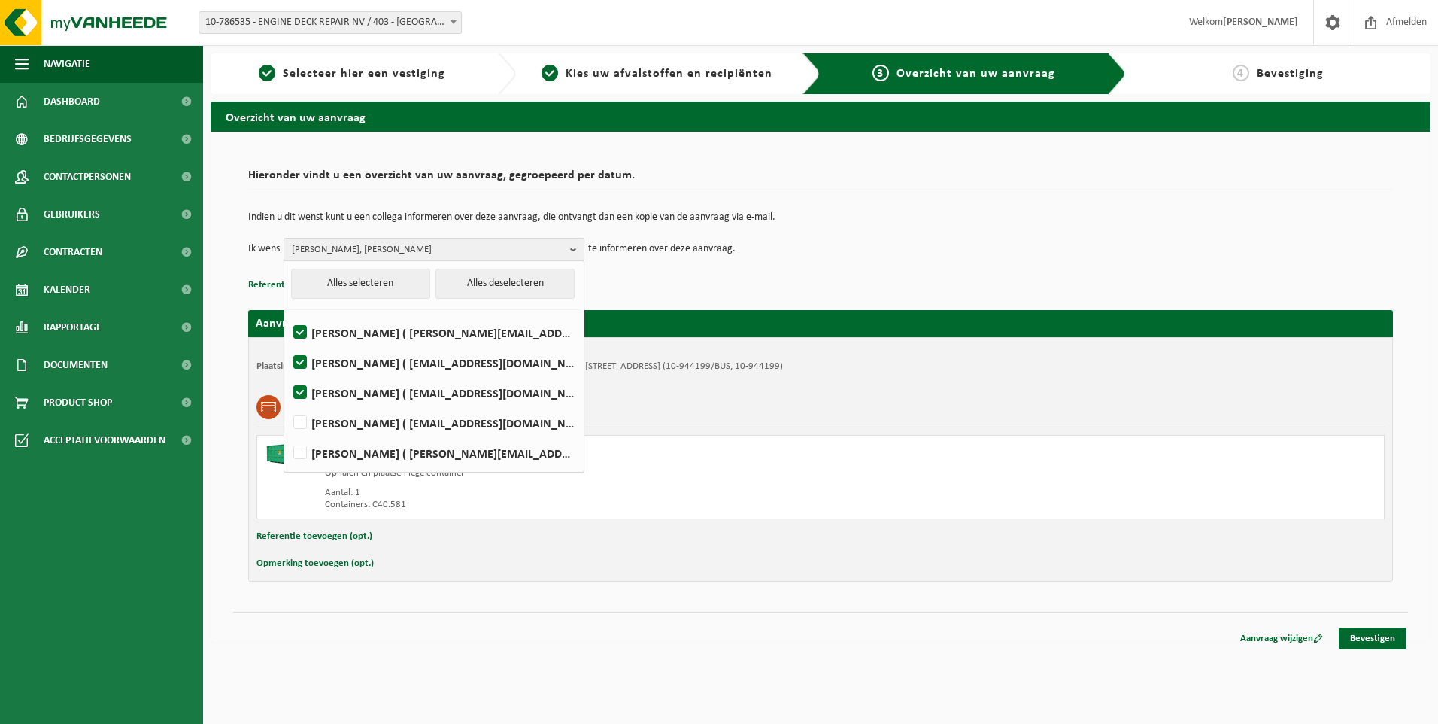
click at [913, 313] on h2 "Aanvraag voor 2025-08-20" at bounding box center [820, 323] width 1145 height 27
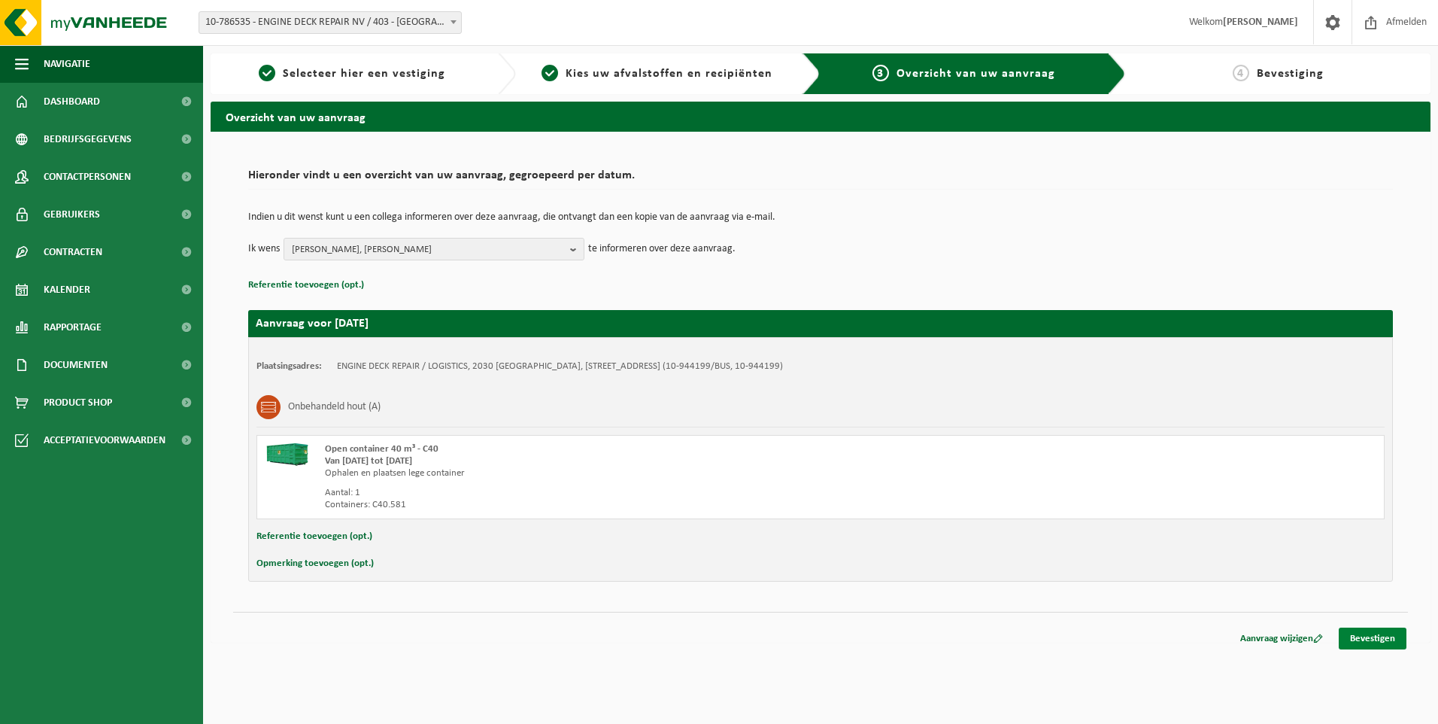
click at [1366, 634] on link "Bevestigen" at bounding box center [1373, 638] width 68 height 22
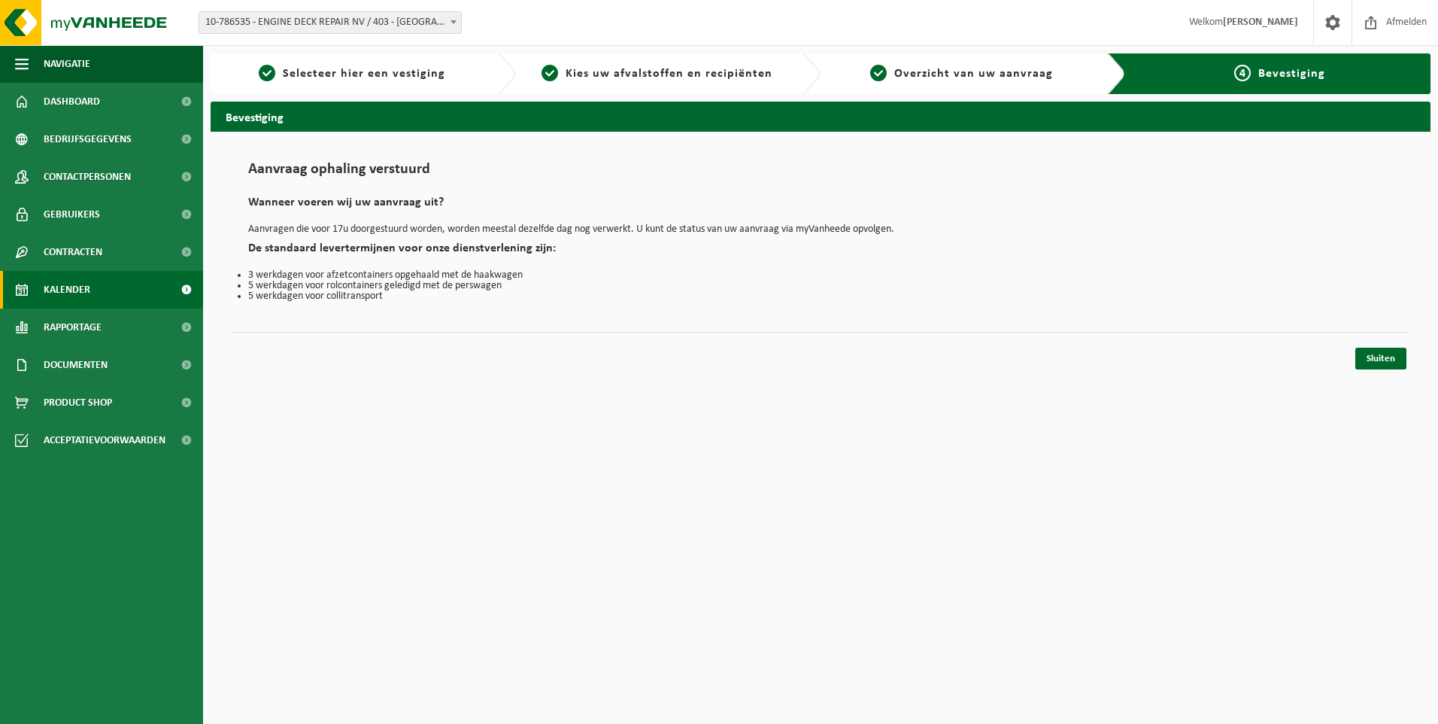
click at [89, 287] on span "Kalender" at bounding box center [67, 290] width 47 height 38
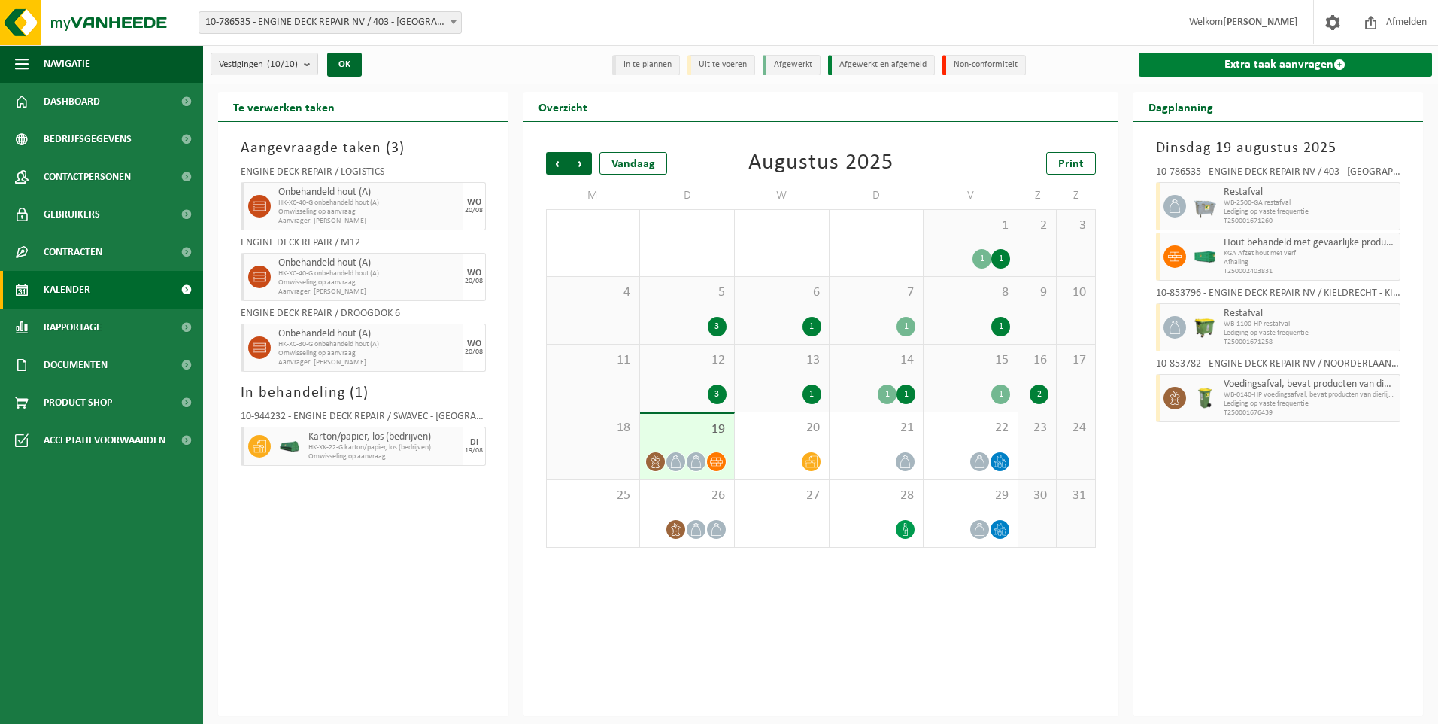
click at [1236, 71] on link "Extra taak aanvragen" at bounding box center [1286, 65] width 294 height 24
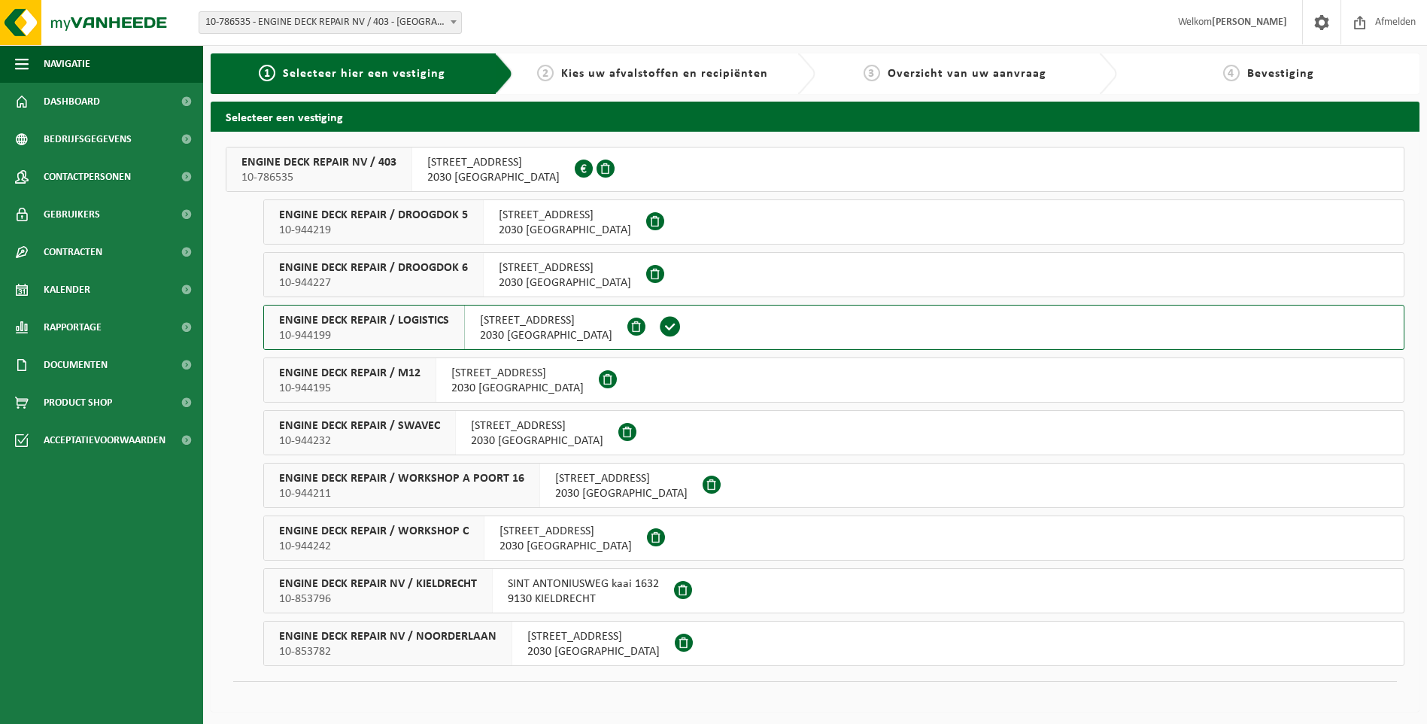
click at [481, 490] on span "10-944211" at bounding box center [401, 493] width 245 height 15
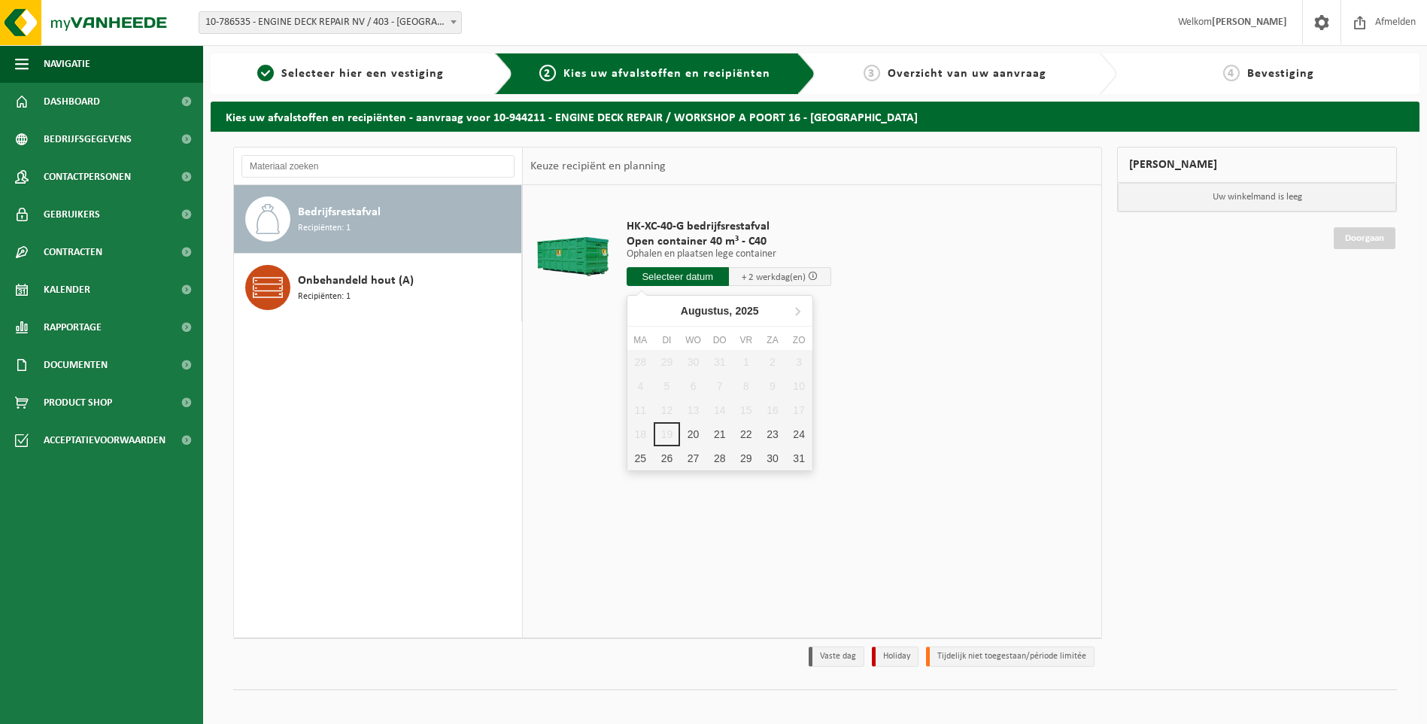
click at [695, 277] on input "text" at bounding box center [678, 276] width 102 height 19
click at [696, 432] on div "20" at bounding box center [693, 434] width 26 height 24
type input "Van 2025-08-20"
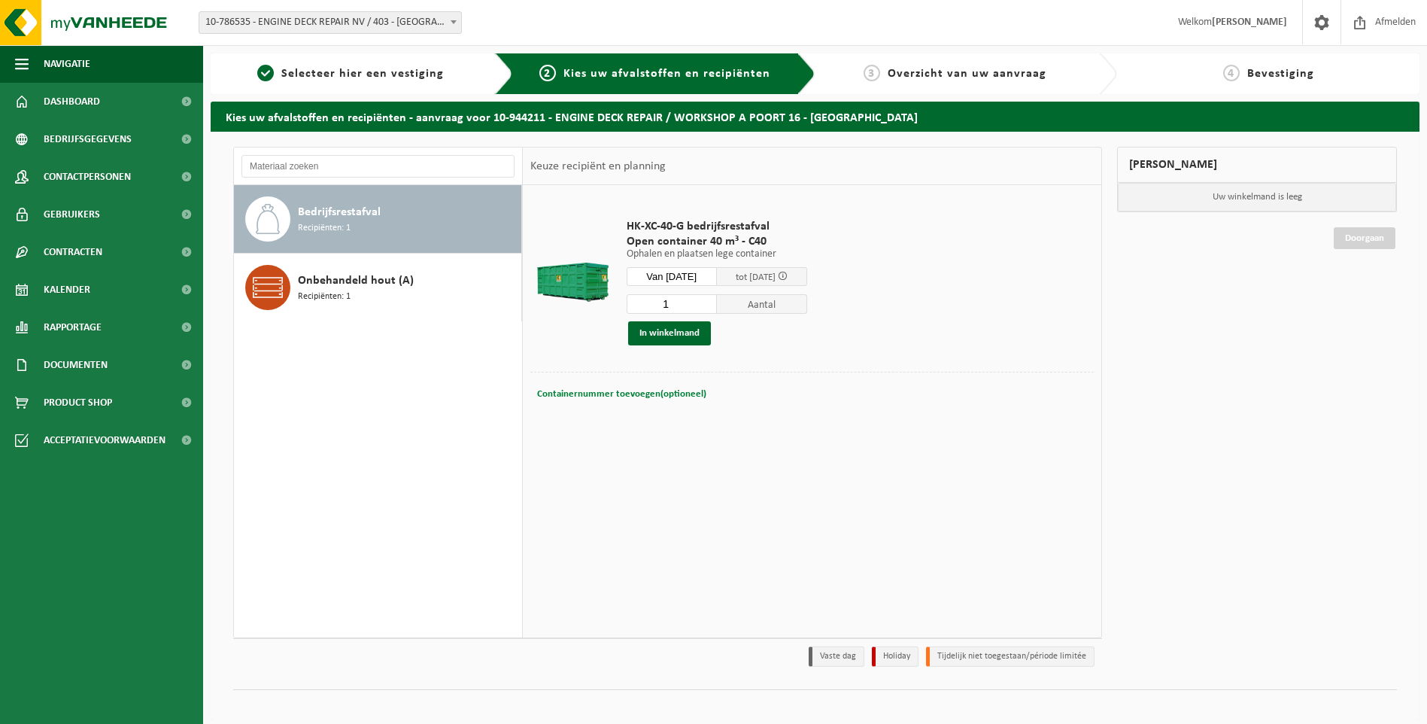
click at [623, 386] on button "Containernummer toevoegen(optioneel) Annuleren" at bounding box center [622, 394] width 172 height 21
type input "C40.407"
click at [654, 332] on button "In winkelmand" at bounding box center [669, 333] width 83 height 24
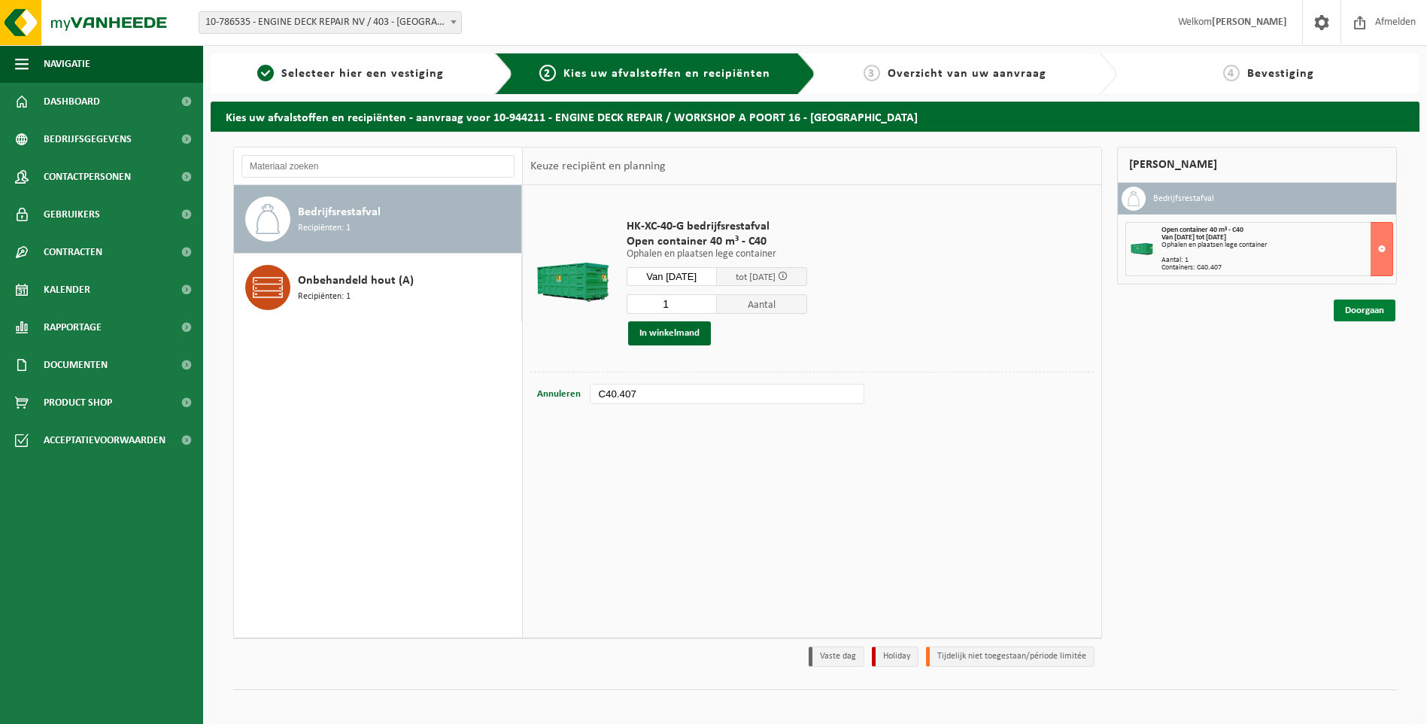
click at [1351, 312] on link "Doorgaan" at bounding box center [1365, 310] width 62 height 22
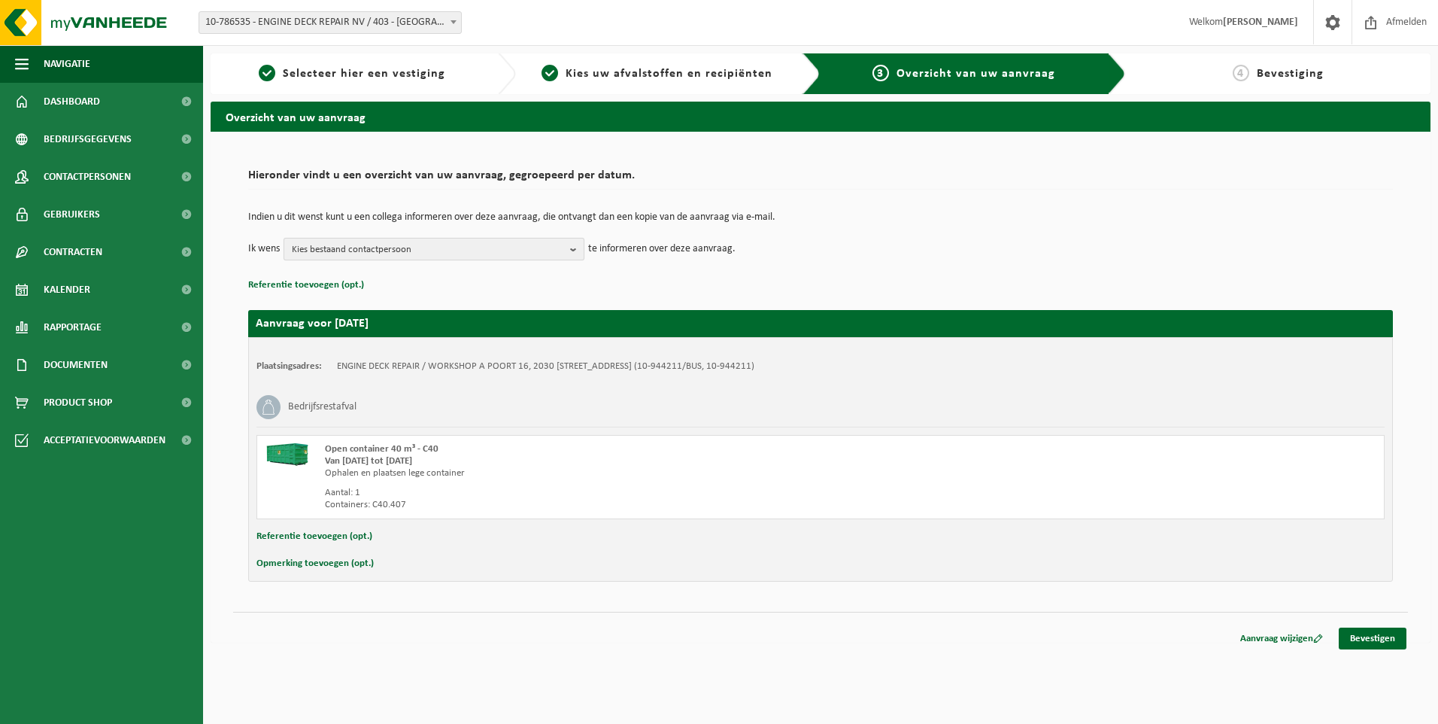
click at [351, 241] on span "Kies bestaand contactpersoon" at bounding box center [428, 249] width 272 height 23
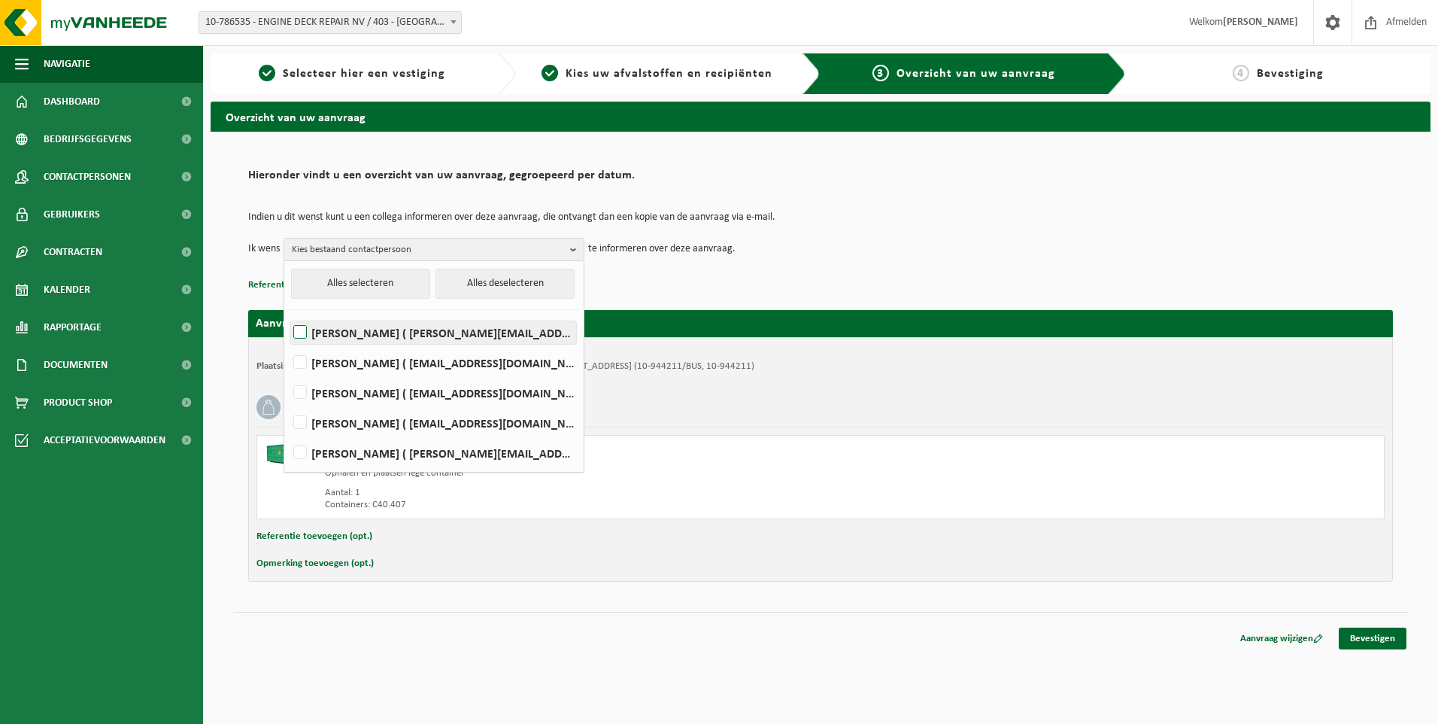
click at [333, 323] on label "Elizabeth Evans ( elizabeth.evans@edr-antwerp.eu )" at bounding box center [433, 332] width 286 height 23
click at [288, 314] on input "Elizabeth Evans ( elizabeth.evans@edr-antwerp.eu )" at bounding box center [287, 313] width 1 height 1
checkbox input "true"
click at [332, 360] on label "LIEVEN GILLIS ( lieven@consultes.be )" at bounding box center [433, 362] width 286 height 23
click at [288, 344] on input "LIEVEN GILLIS ( lieven@consultes.be )" at bounding box center [287, 343] width 1 height 1
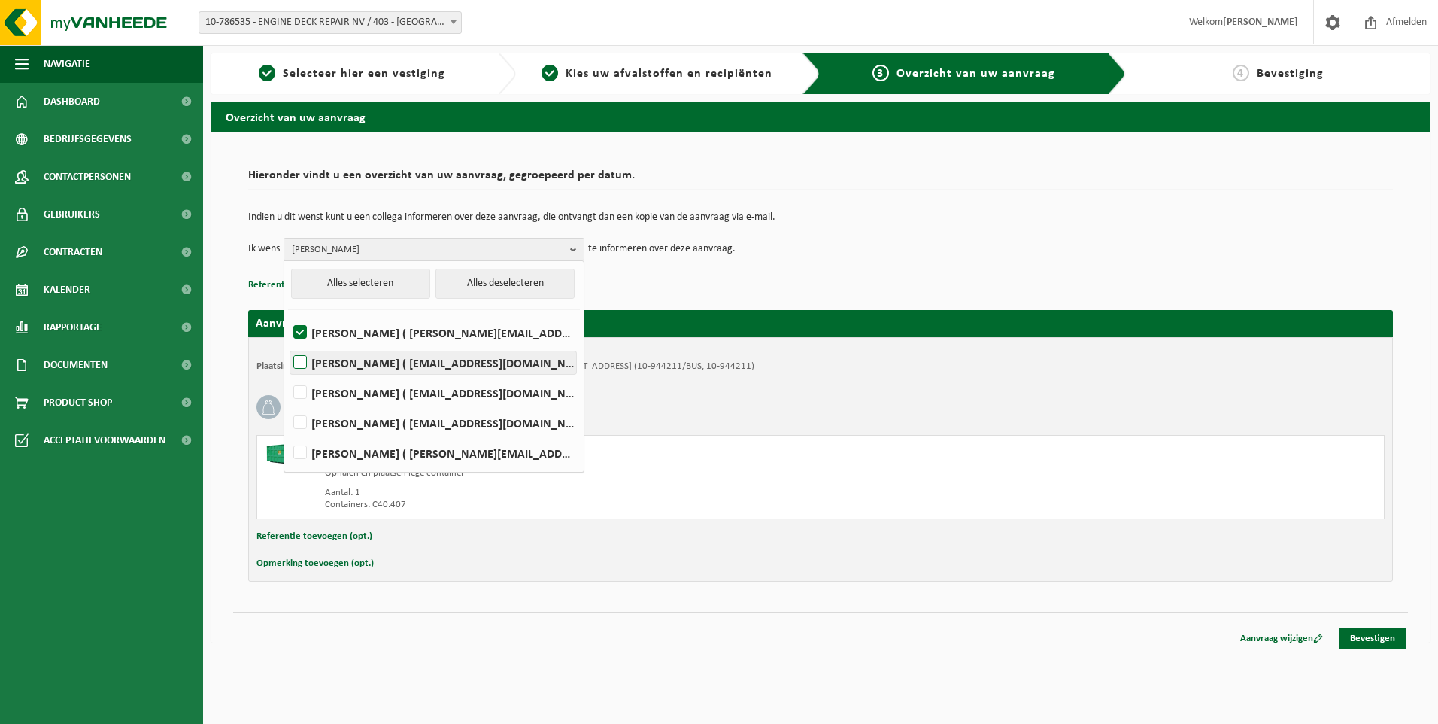
checkbox input "true"
click at [333, 381] on label "FRÉDÉRIC LYTENS ( flytens@edr-antwerp.eu )" at bounding box center [433, 392] width 286 height 23
click at [288, 374] on input "FRÉDÉRIC LYTENS ( flytens@edr-antwerp.eu )" at bounding box center [287, 373] width 1 height 1
checkbox input "true"
click at [1007, 251] on td "Ik wens Elizabeth Evans, LIEVEN GILLIS, FRÉDÉRIC LYTENS Alles selecteren Alles …" at bounding box center [820, 249] width 1145 height 23
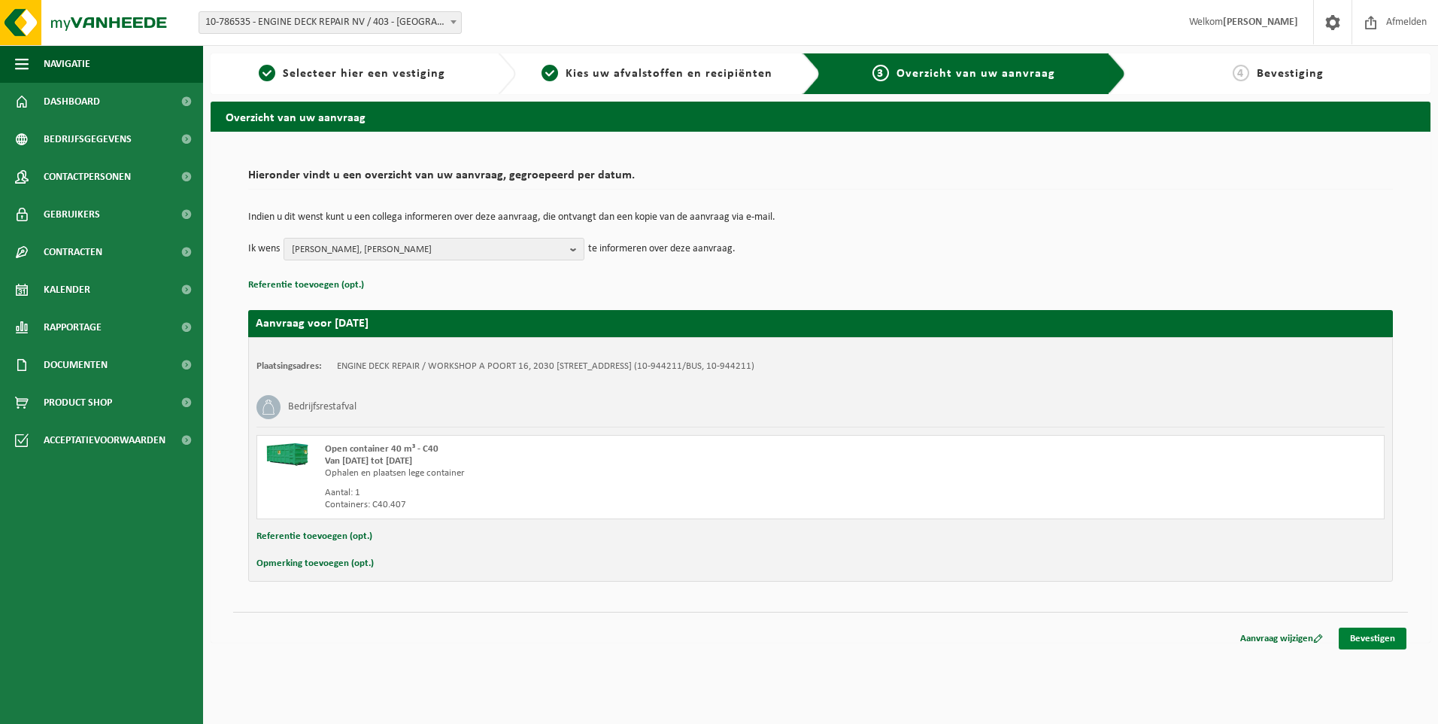
click at [1374, 638] on link "Bevestigen" at bounding box center [1373, 638] width 68 height 22
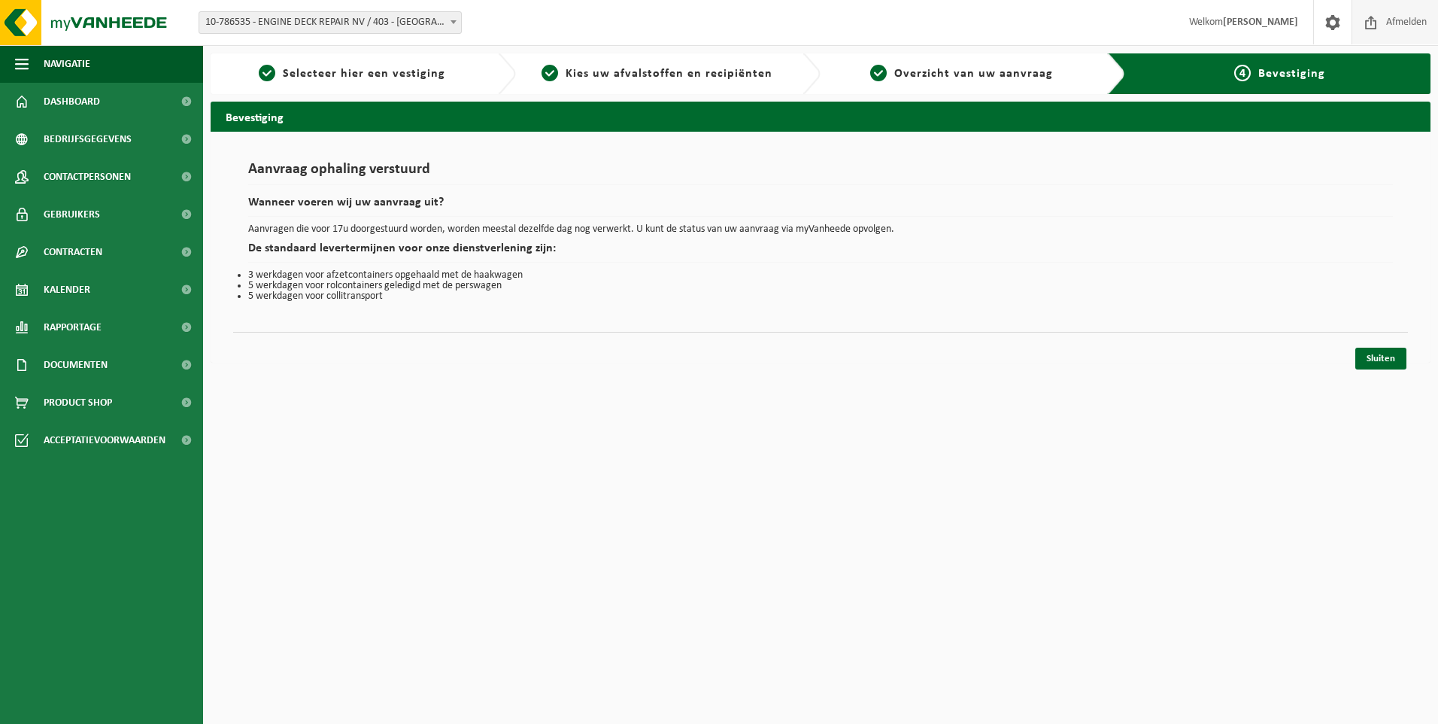
click at [1389, 20] on span "Afmelden" at bounding box center [1407, 22] width 48 height 44
